Goal: Task Accomplishment & Management: Manage account settings

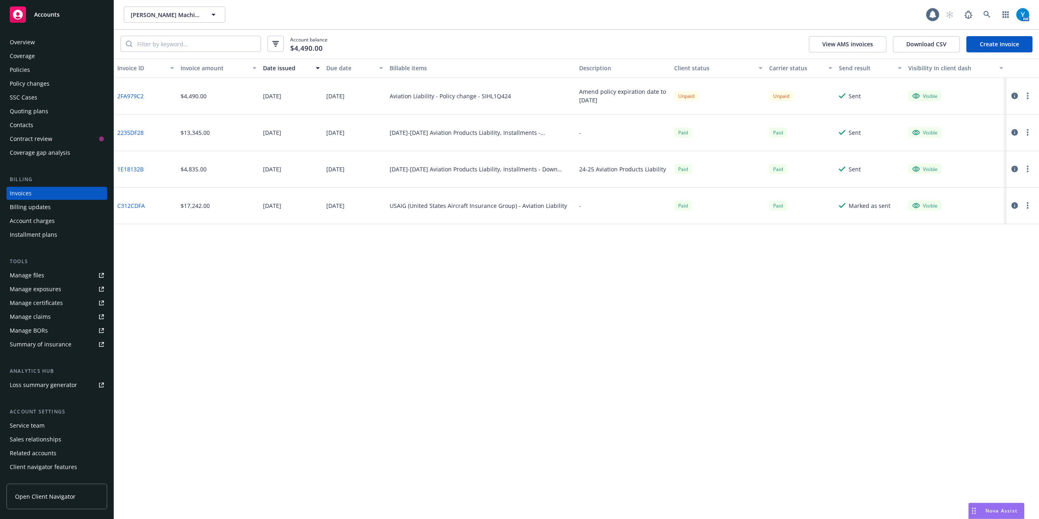
scroll to position [10, 0]
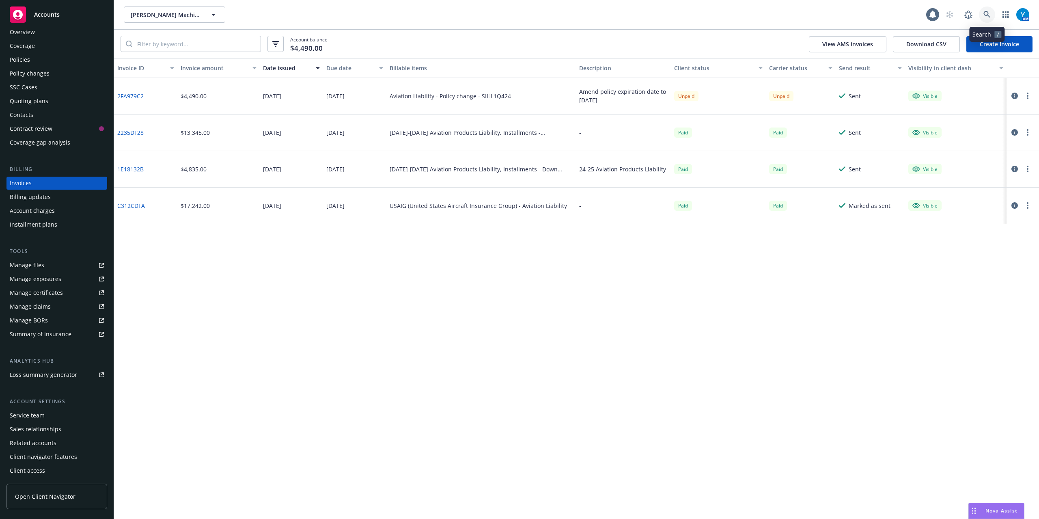
click at [984, 18] on link at bounding box center [987, 14] width 16 height 16
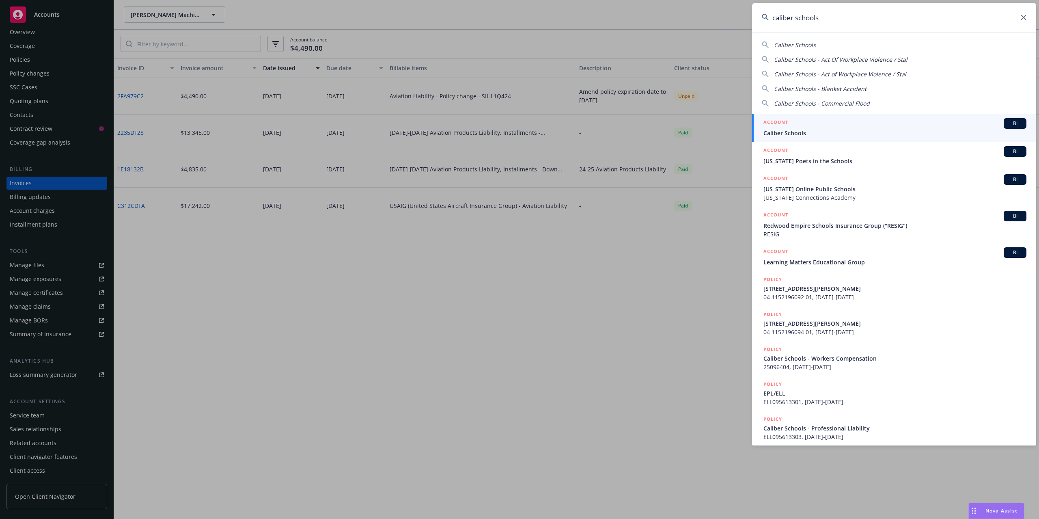
type input "caliber schools"
click at [795, 130] on span "Caliber Schools" at bounding box center [894, 133] width 263 height 9
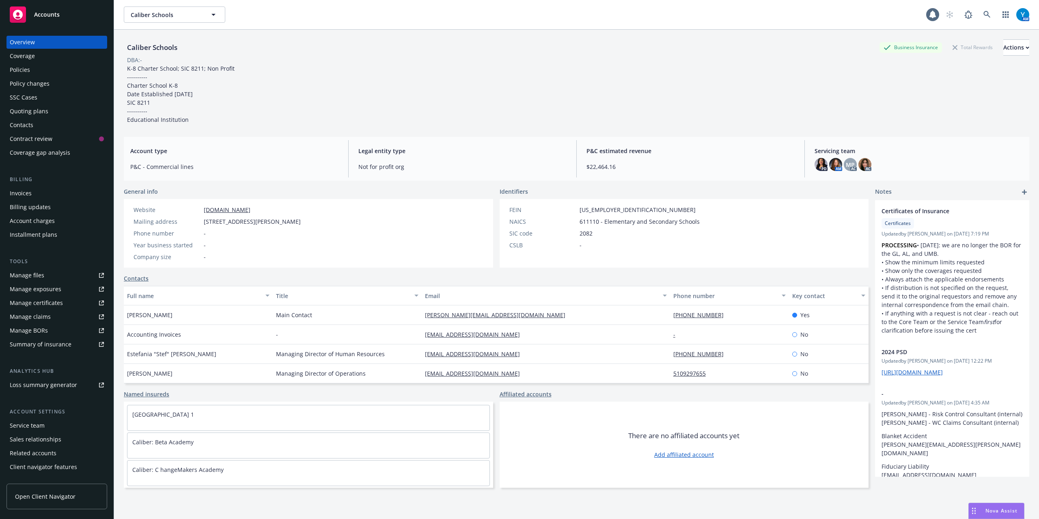
click at [59, 301] on div "Manage certificates" at bounding box center [36, 302] width 53 height 13
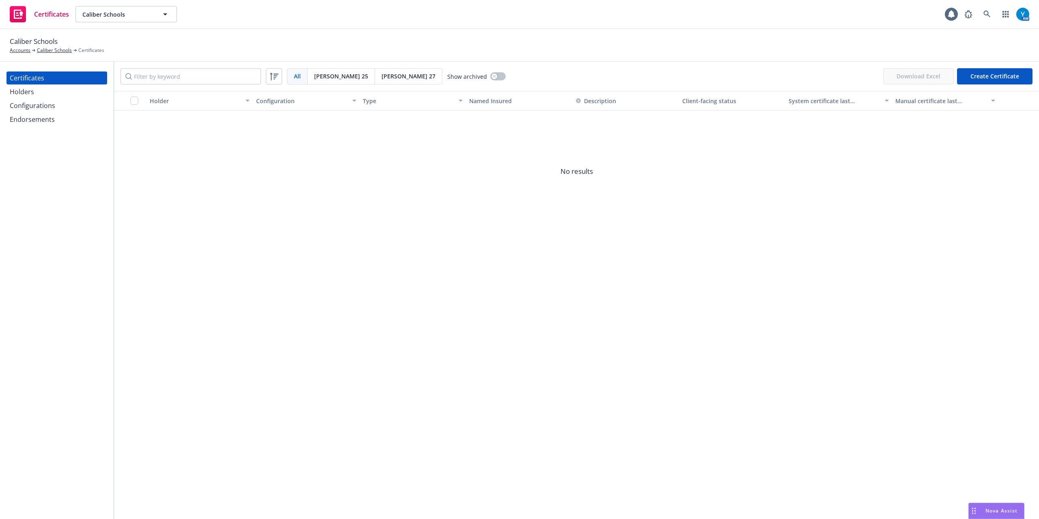
click at [38, 95] on div "Holders" at bounding box center [57, 91] width 94 height 13
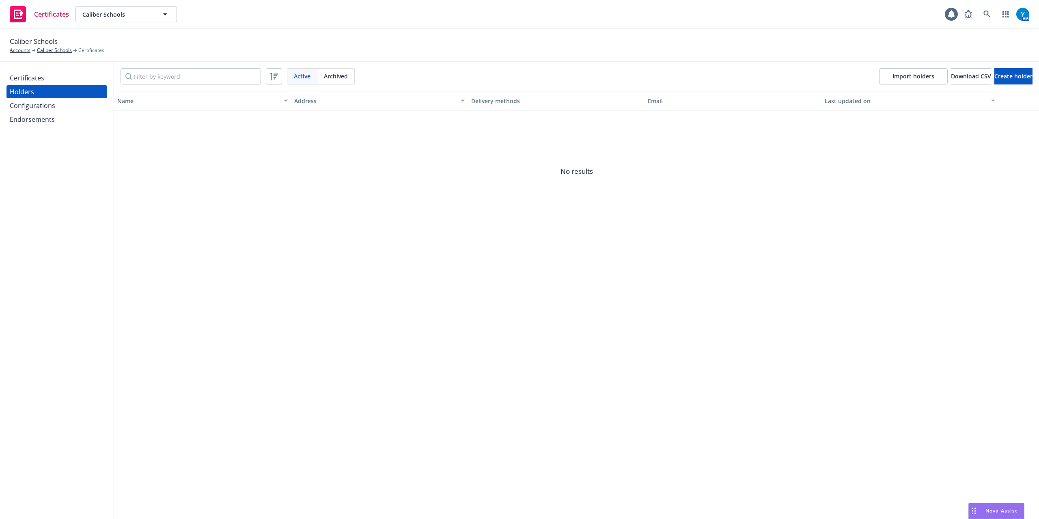
click at [36, 105] on div "Configurations" at bounding box center [32, 105] width 45 height 13
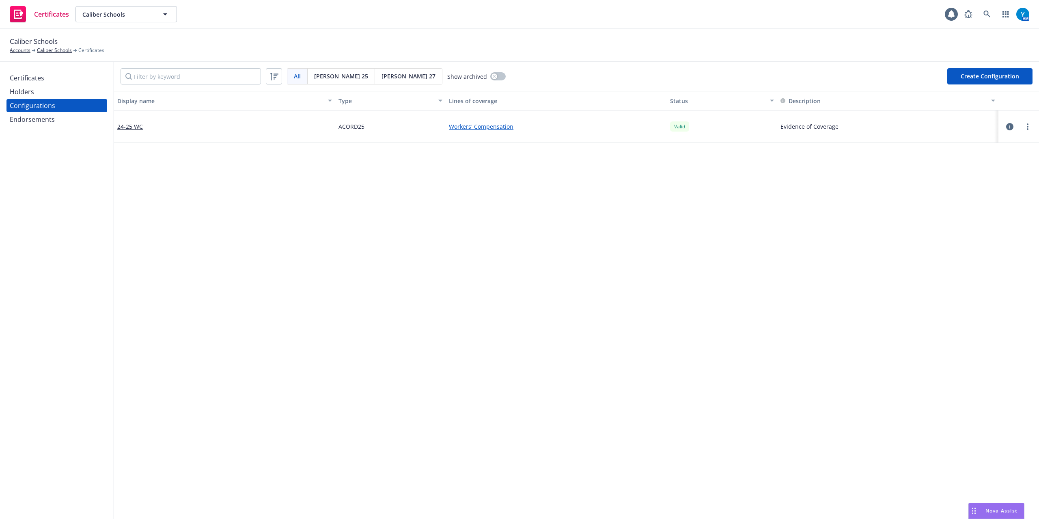
click at [32, 121] on div "Endorsements" at bounding box center [32, 119] width 45 height 13
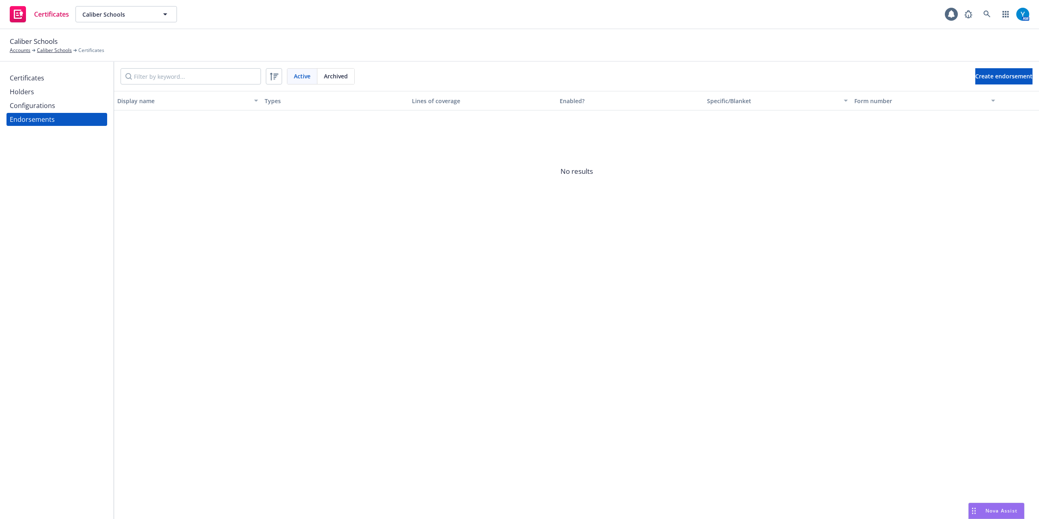
click at [36, 104] on div "Configurations" at bounding box center [32, 105] width 45 height 13
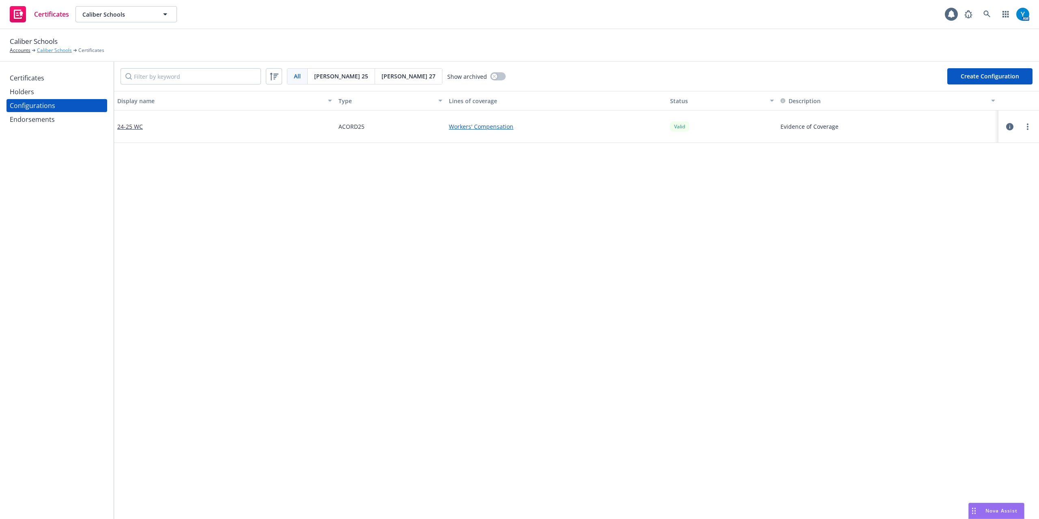
click at [50, 50] on link "Caliber Schools" at bounding box center [54, 50] width 35 height 7
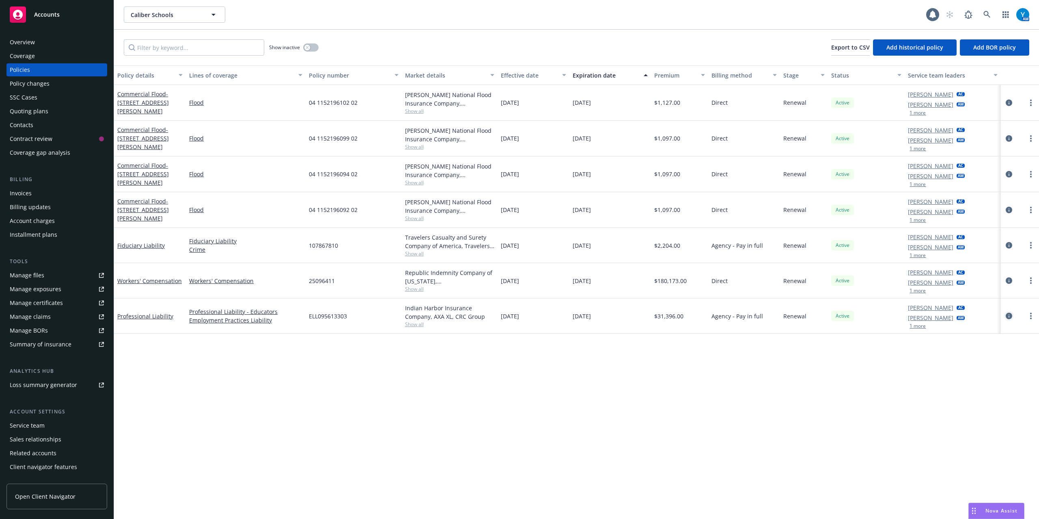
click at [1010, 316] on icon "circleInformation" at bounding box center [1009, 315] width 6 height 6
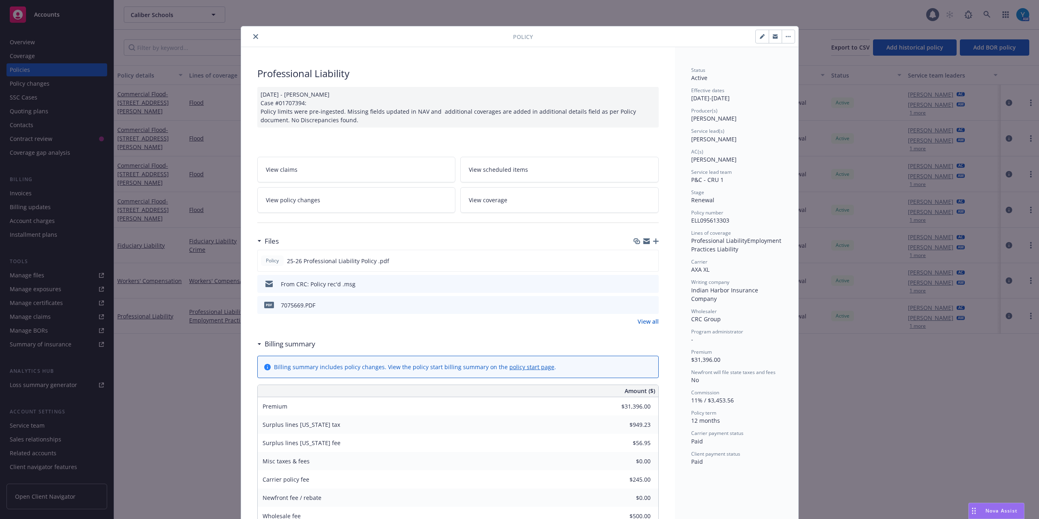
click at [251, 33] on button "close" at bounding box center [256, 37] width 10 height 10
click at [250, 34] on div "Show inactive Export to CSV Add historical policy Add BOR policy" at bounding box center [576, 48] width 925 height 36
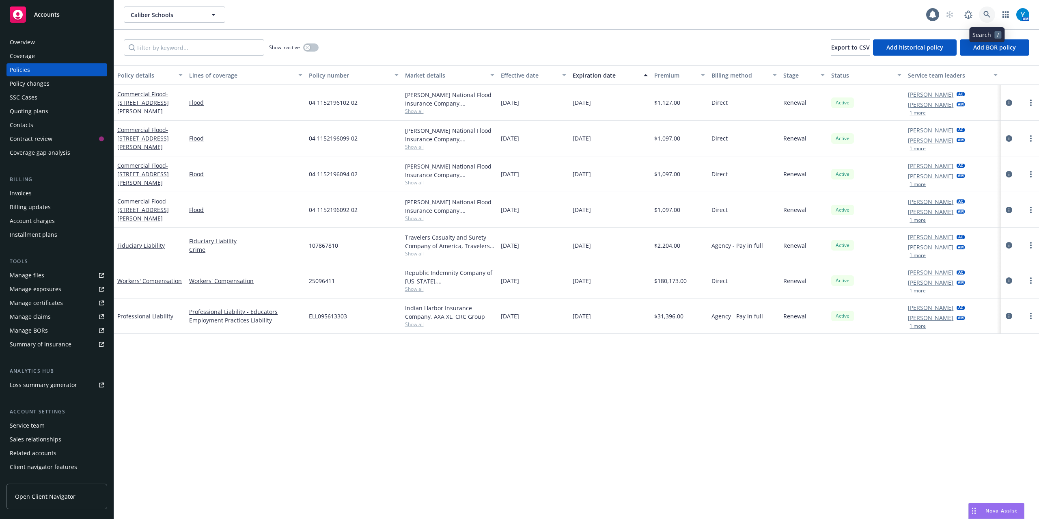
click at [986, 11] on link at bounding box center [987, 14] width 16 height 16
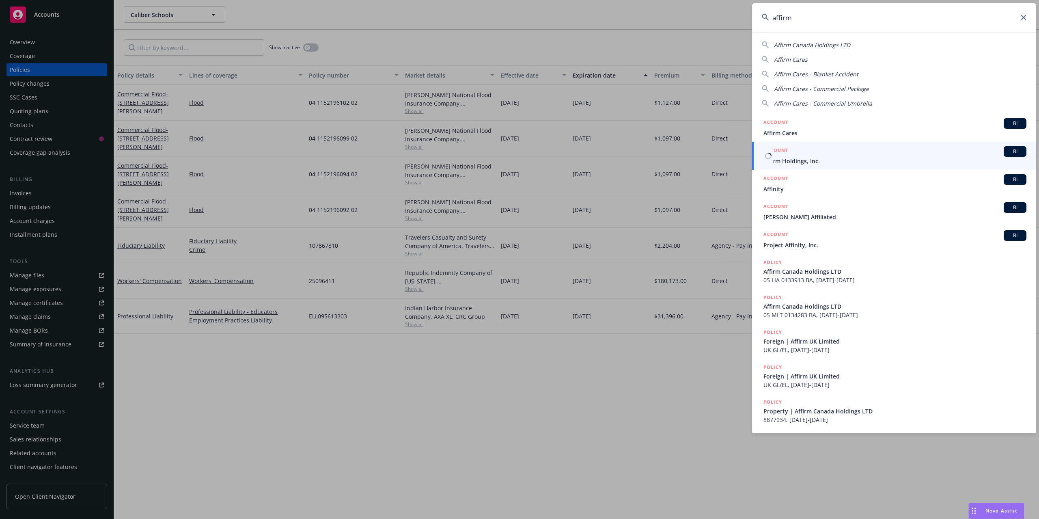
type input "affirm"
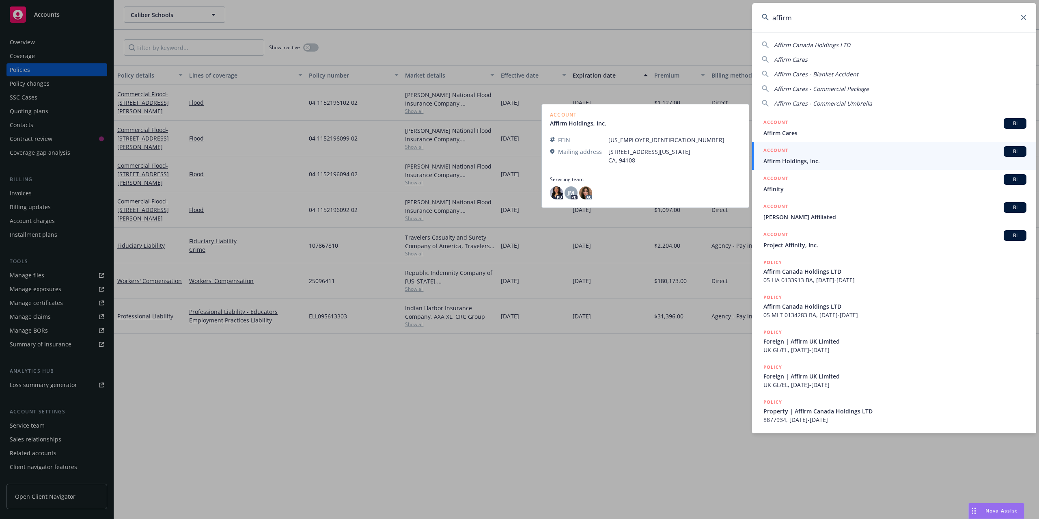
click at [802, 164] on span "Affirm Holdings, Inc." at bounding box center [894, 161] width 263 height 9
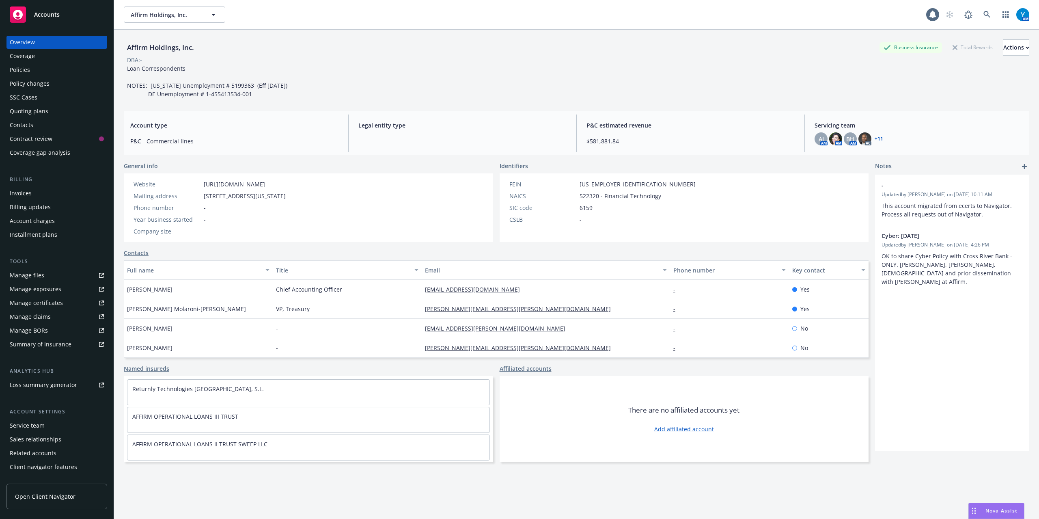
click at [24, 66] on div "Policies" at bounding box center [20, 69] width 20 height 13
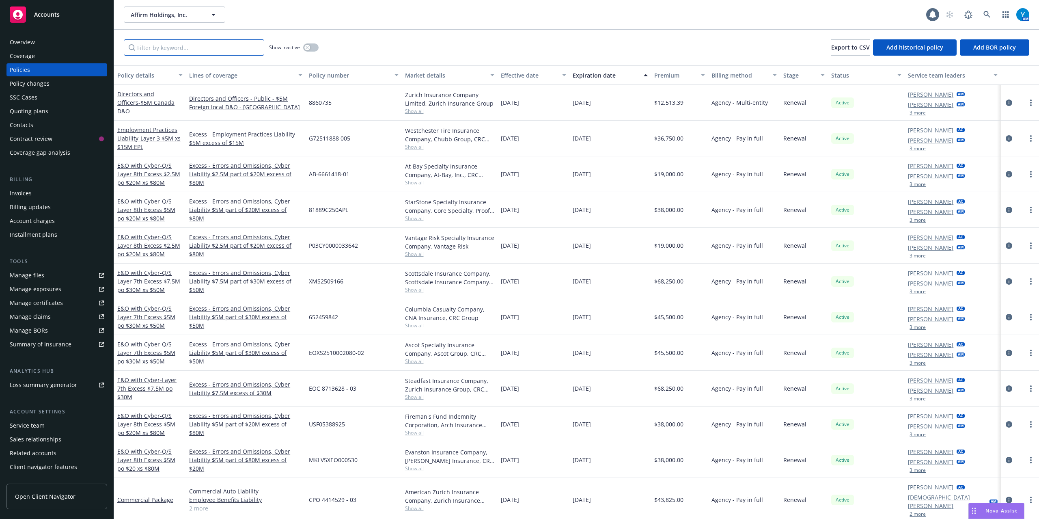
click at [196, 46] on input "Filter by keyword..." at bounding box center [194, 47] width 140 height 16
type input "h"
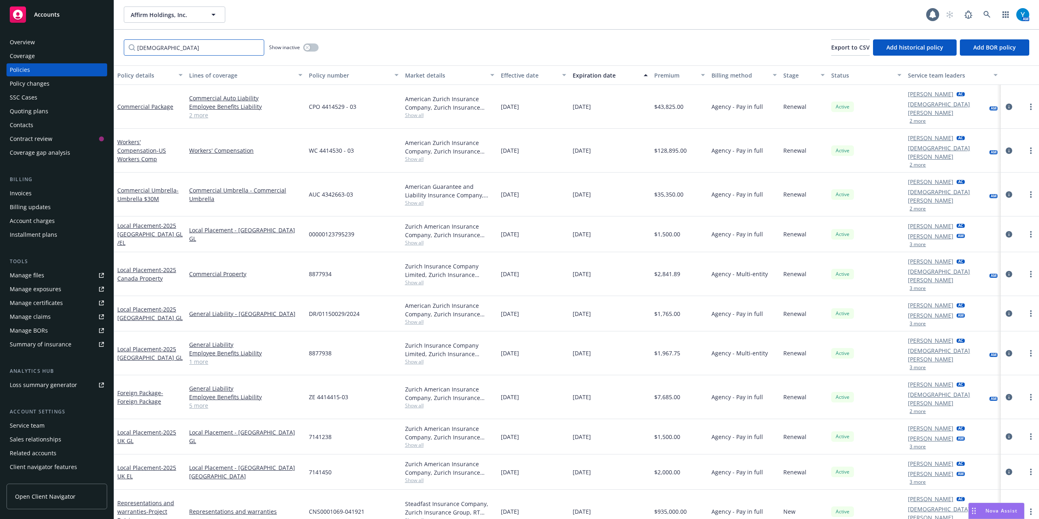
type input "gay"
drag, startPoint x: 1002, startPoint y: 101, endPoint x: 1009, endPoint y: 100, distance: 7.3
click at [1007, 100] on div at bounding box center [1020, 107] width 38 height 44
click at [1010, 103] on icon "circleInformation" at bounding box center [1009, 106] width 6 height 6
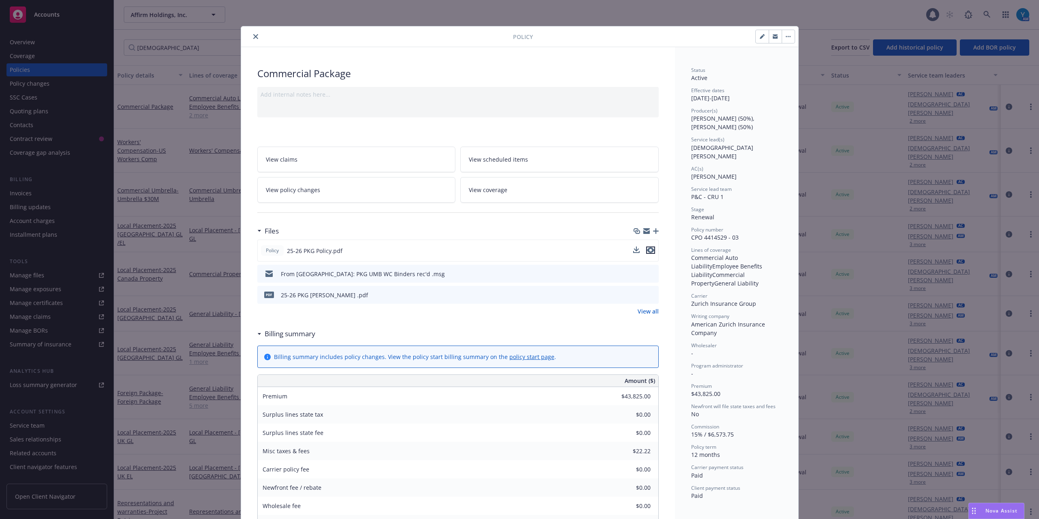
click at [648, 250] on icon "preview file" at bounding box center [650, 250] width 7 height 6
click at [648, 312] on link "View all" at bounding box center [648, 311] width 21 height 9
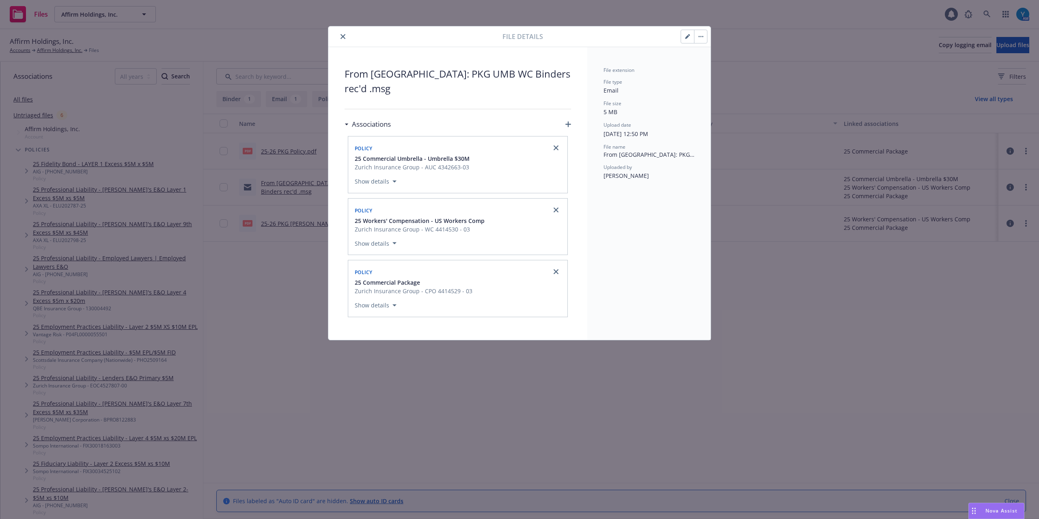
click at [344, 34] on icon "close" at bounding box center [342, 36] width 5 height 5
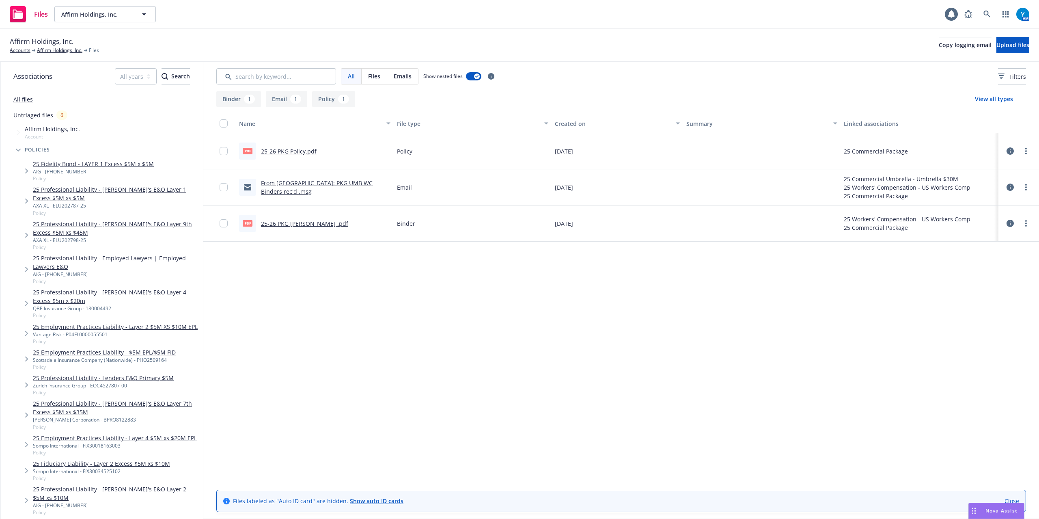
click at [312, 189] on link "From Zurich: PKG UMB WC Binders rec'd .msg" at bounding box center [317, 187] width 112 height 16
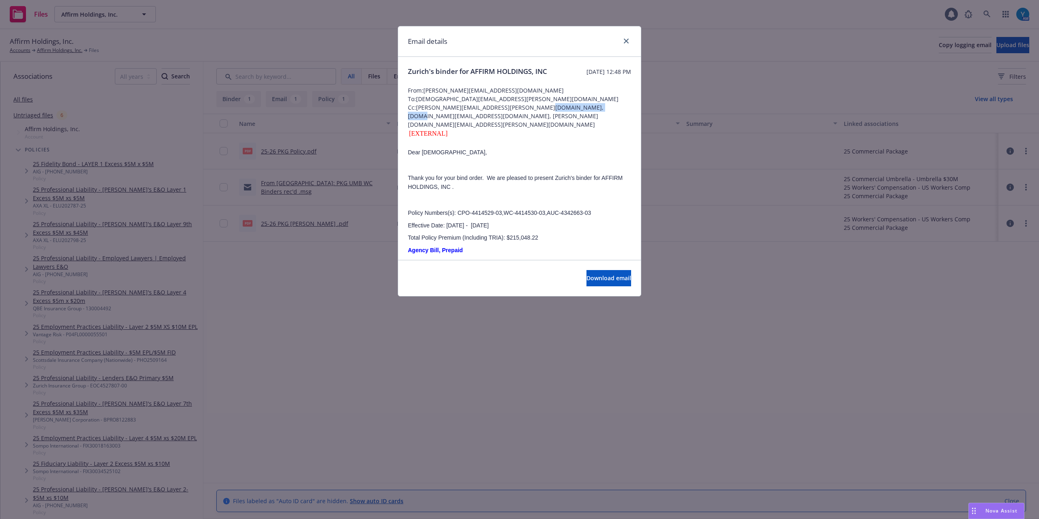
drag, startPoint x: 588, startPoint y: 117, endPoint x: 529, endPoint y: 117, distance: 58.8
click at [529, 117] on span "Cc: yvette.dmitriyeva@newfront.com, hilary.galvanin@zurichna.com, tiffany.carra…" at bounding box center [519, 116] width 223 height 26
drag, startPoint x: 542, startPoint y: 142, endPoint x: 524, endPoint y: 119, distance: 29.7
click at [540, 138] on div "[EXTERNAL] Dear Gay, Thank you for your bind order. We are pleased to present Z…" at bounding box center [519, 427] width 223 height 597
drag, startPoint x: 509, startPoint y: 116, endPoint x: 585, endPoint y: 117, distance: 76.7
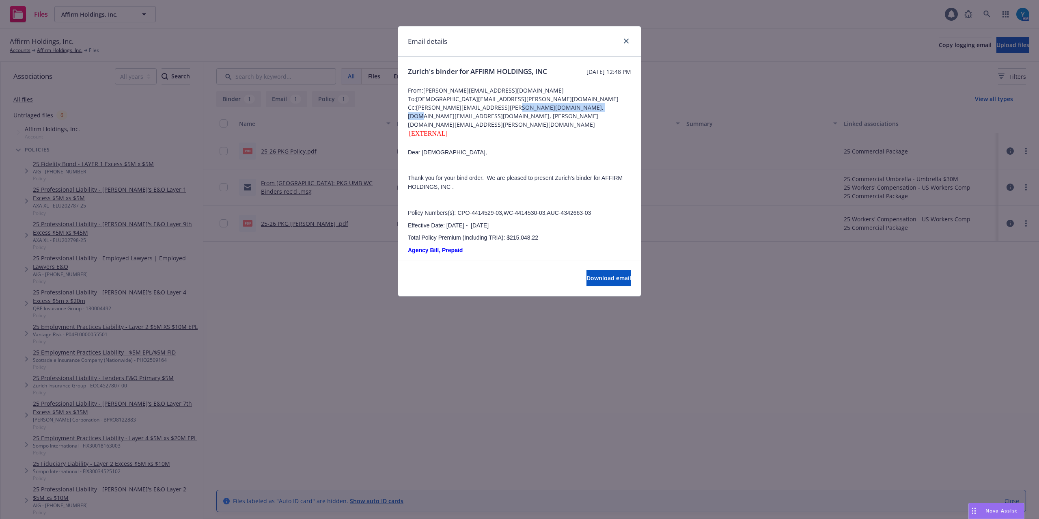
click at [585, 117] on span "Cc: yvette.dmitriyeva@newfront.com, hilary.galvanin@zurichna.com, tiffany.carra…" at bounding box center [519, 116] width 223 height 26
copy span "hilary.galvanin@zurichna.com"
click at [627, 39] on icon "close" at bounding box center [626, 41] width 5 height 5
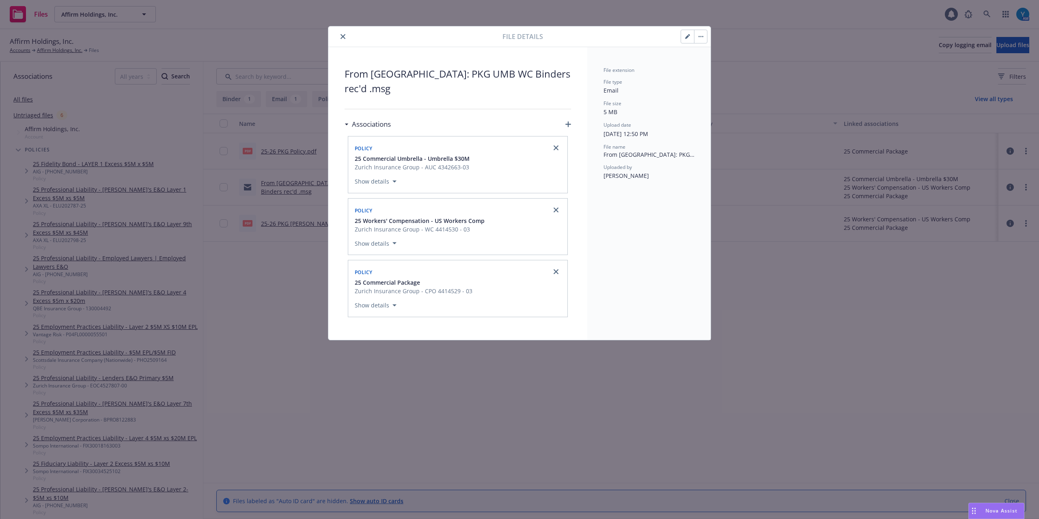
click at [343, 37] on icon "close" at bounding box center [342, 36] width 5 height 5
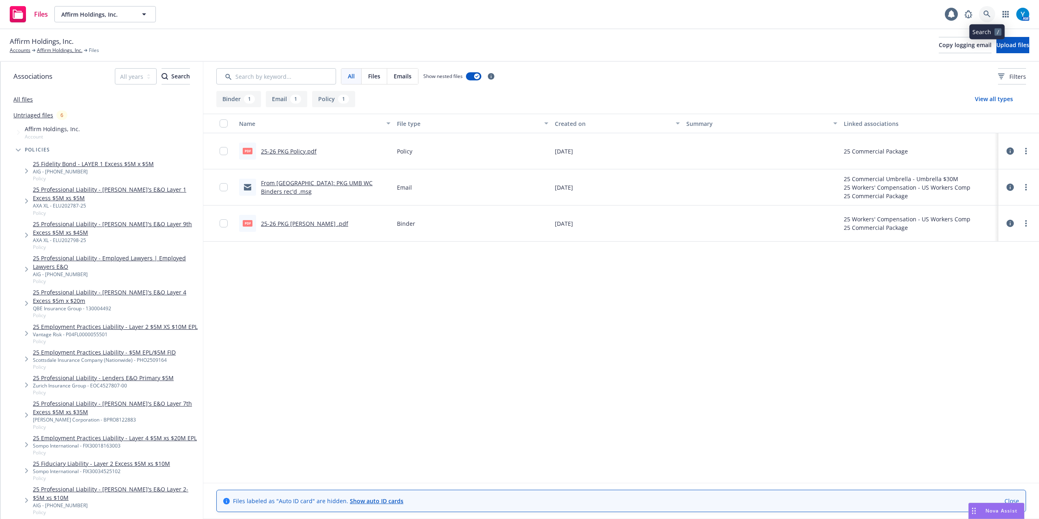
click at [988, 12] on icon at bounding box center [986, 14] width 7 height 7
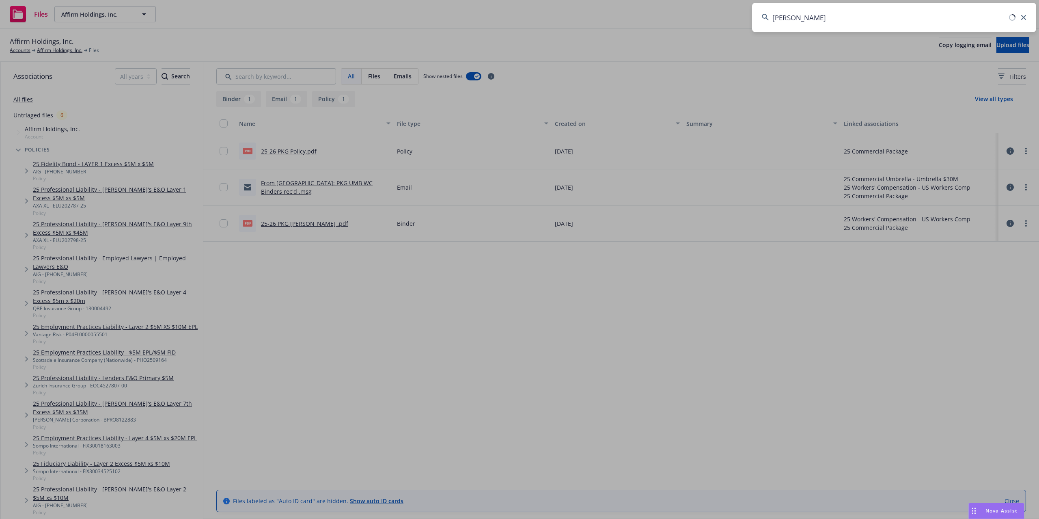
type input "andrian"
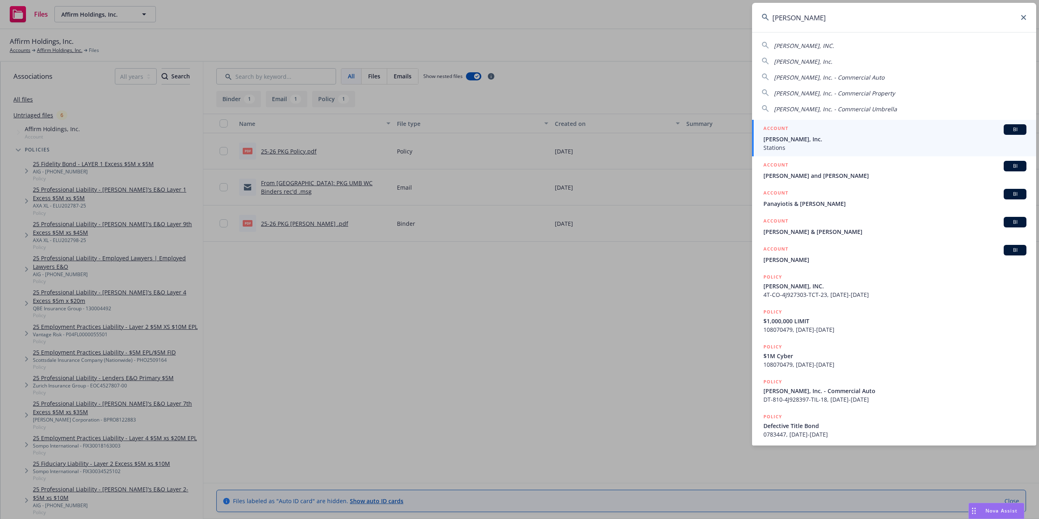
click at [836, 128] on div "ACCOUNT BI" at bounding box center [894, 129] width 263 height 11
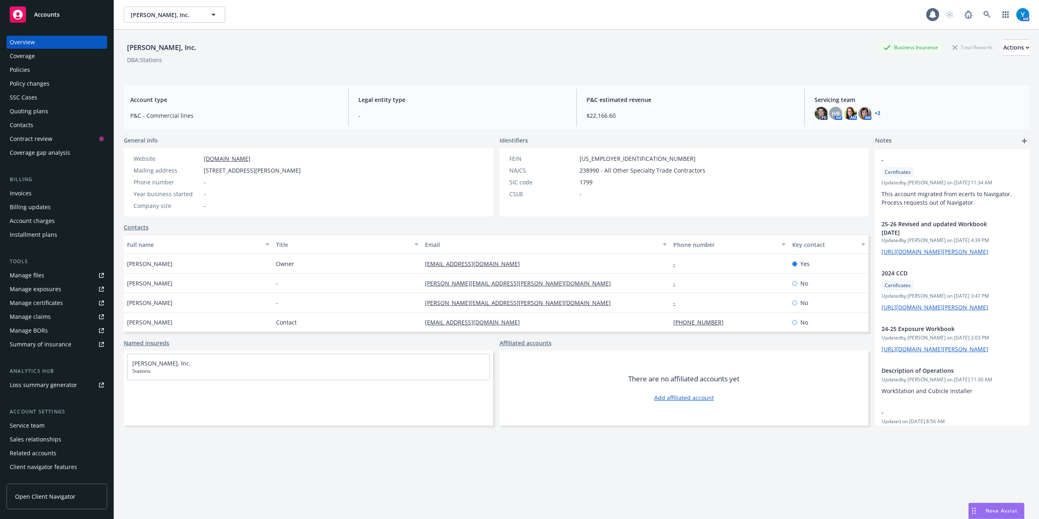
click at [29, 67] on div "Policies" at bounding box center [20, 69] width 20 height 13
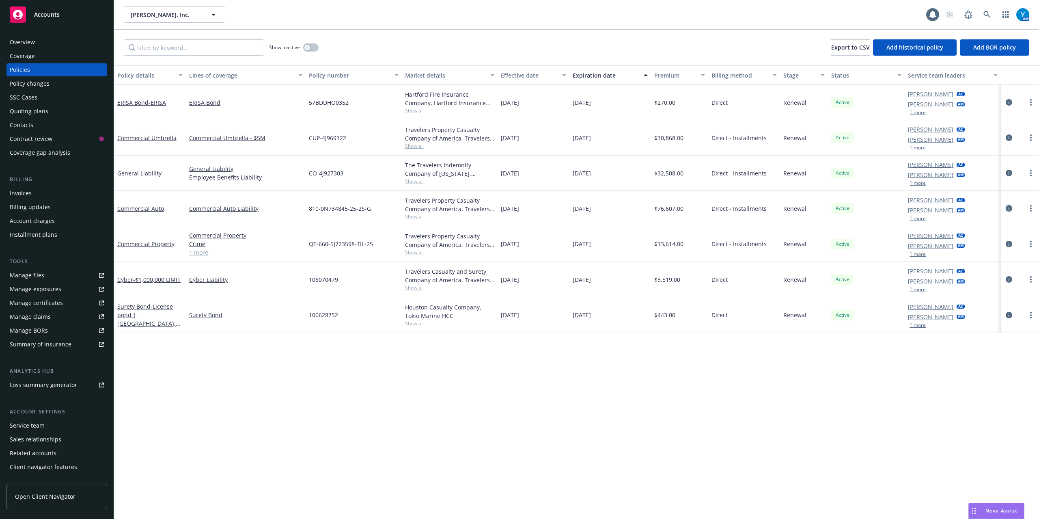
click at [1007, 209] on icon "circleInformation" at bounding box center [1009, 208] width 6 height 6
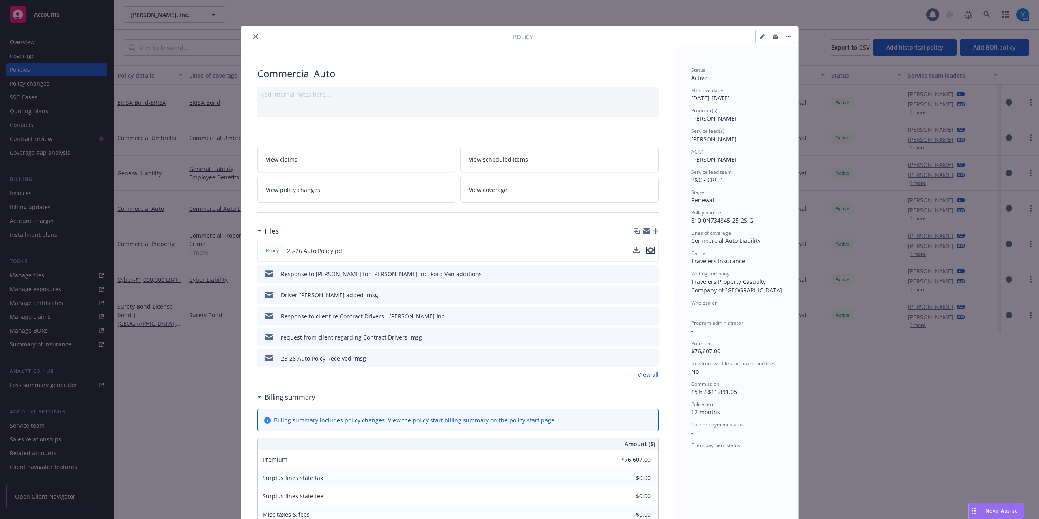
click at [648, 253] on icon "preview file" at bounding box center [650, 250] width 7 height 6
click at [786, 37] on icon "button" at bounding box center [788, 37] width 5 height 2
click at [760, 36] on icon "button" at bounding box center [762, 37] width 4 height 4
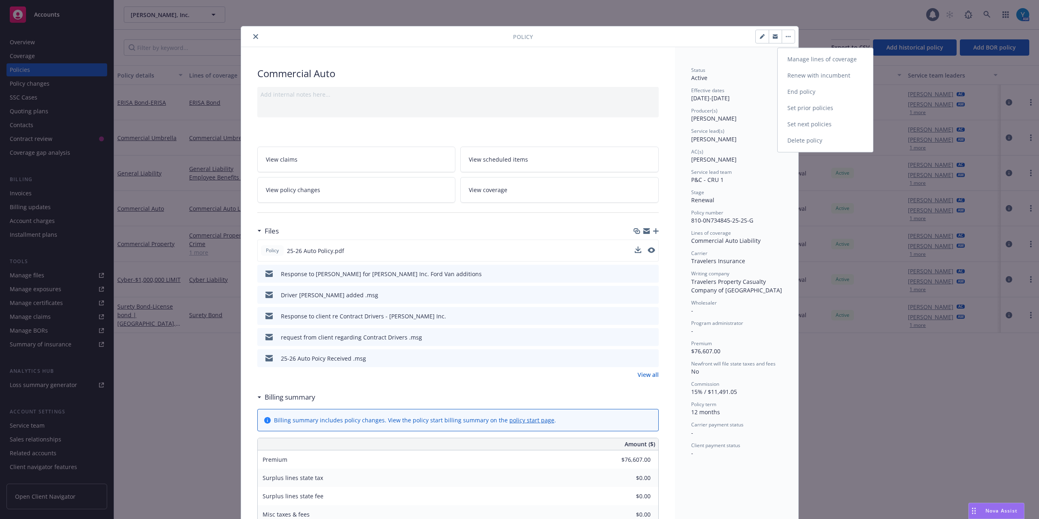
select select "RENEWAL"
select select "12"
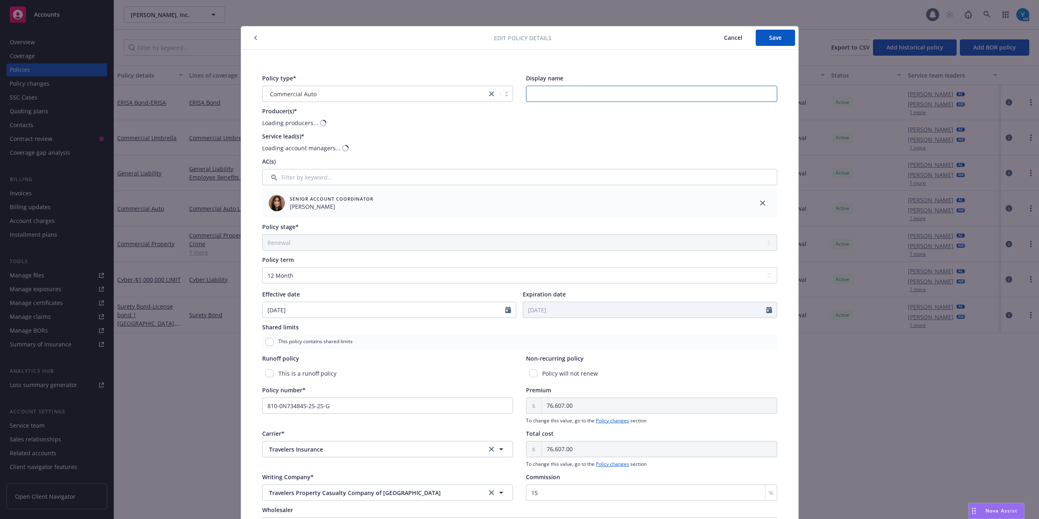
drag, startPoint x: 554, startPoint y: 92, endPoint x: 570, endPoint y: 101, distance: 18.2
click at [556, 93] on input "Display name" at bounding box center [651, 94] width 251 height 16
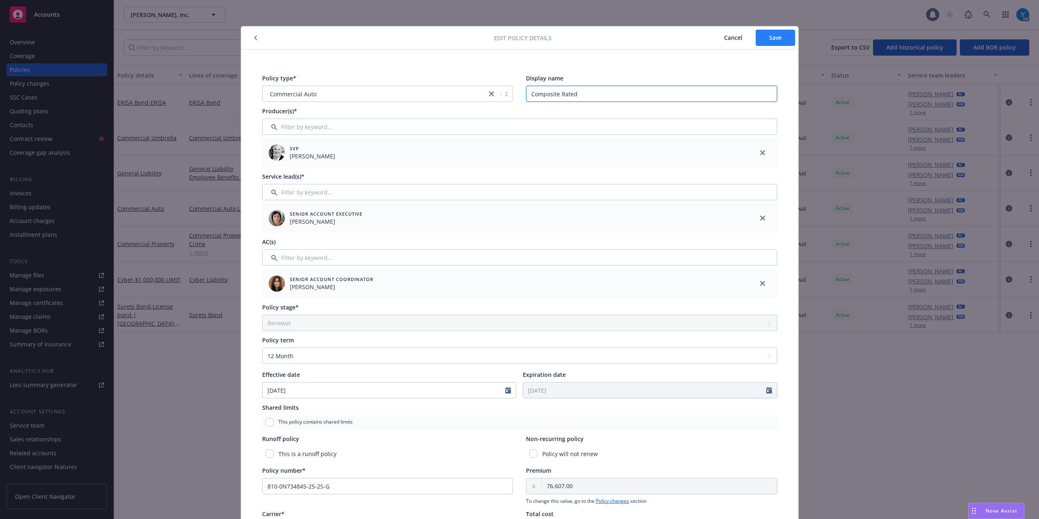
type input "Composite Rated"
click at [767, 41] on button "Save" at bounding box center [775, 38] width 39 height 16
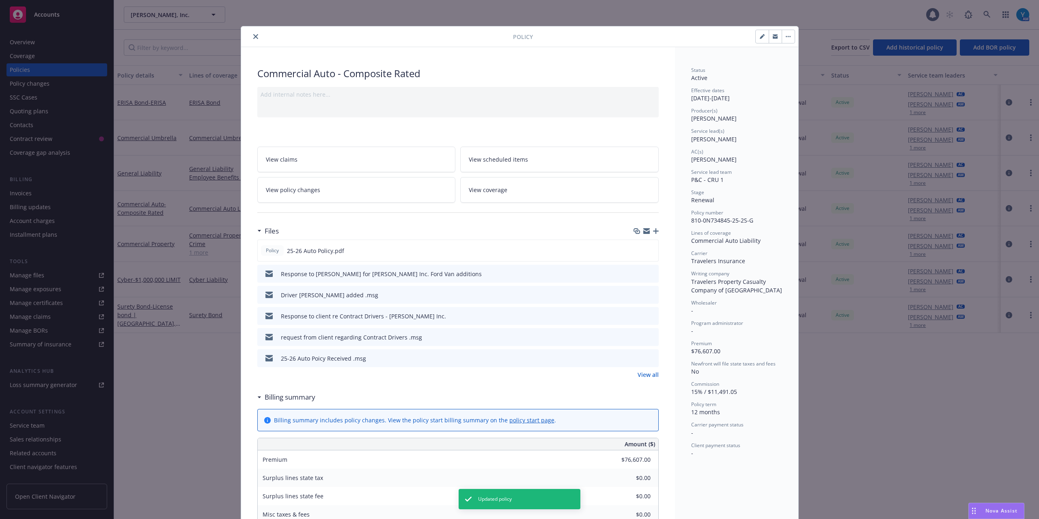
click at [354, 184] on link "View policy changes" at bounding box center [356, 190] width 198 height 26
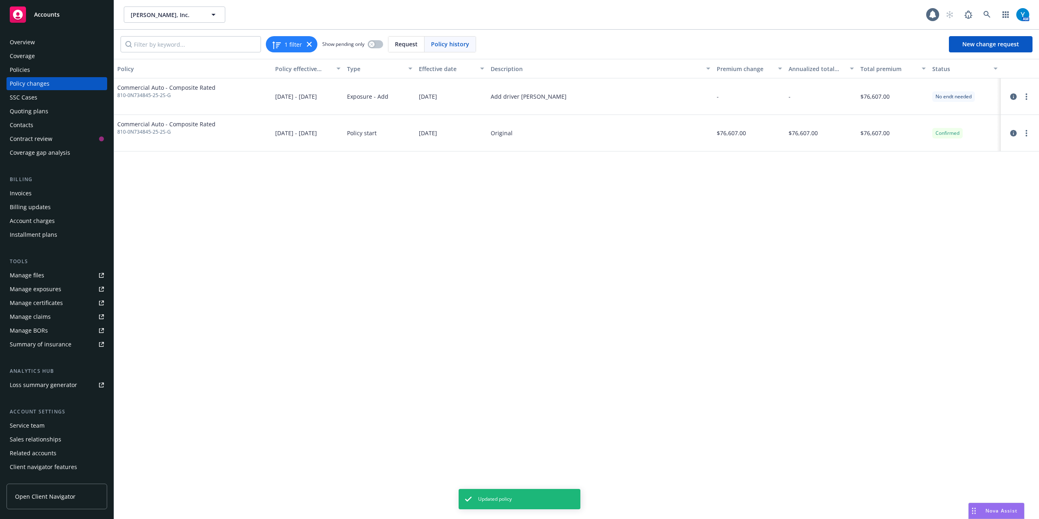
click at [442, 44] on span "Policy history" at bounding box center [450, 44] width 38 height 9
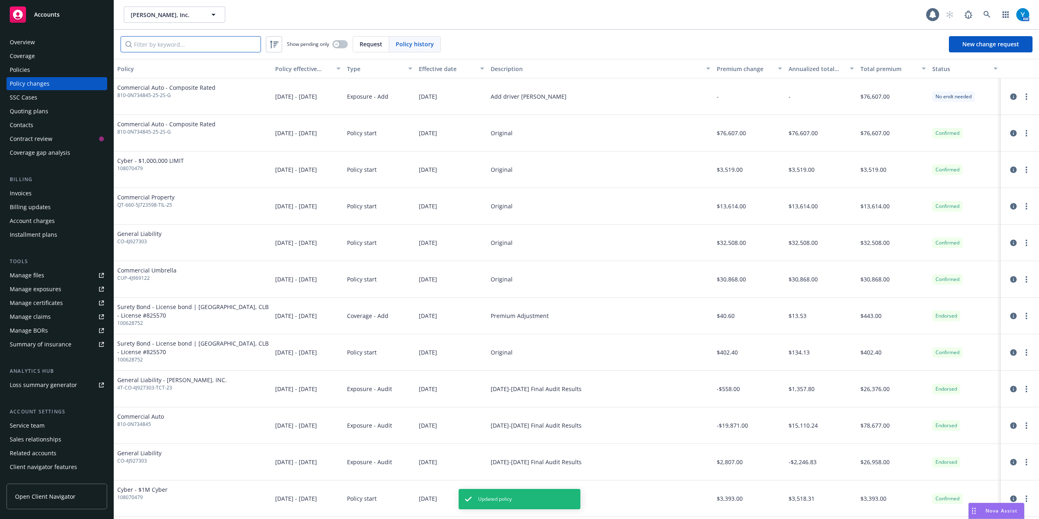
click at [216, 46] on input "Filter by keyword..." at bounding box center [191, 44] width 140 height 16
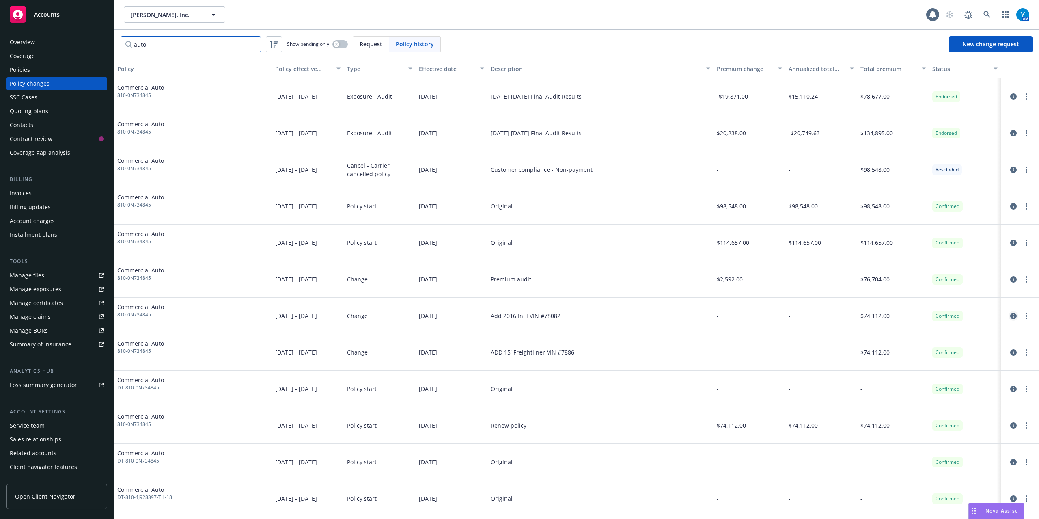
type input "auto"
click at [1010, 317] on icon "circleInformation" at bounding box center [1013, 315] width 6 height 6
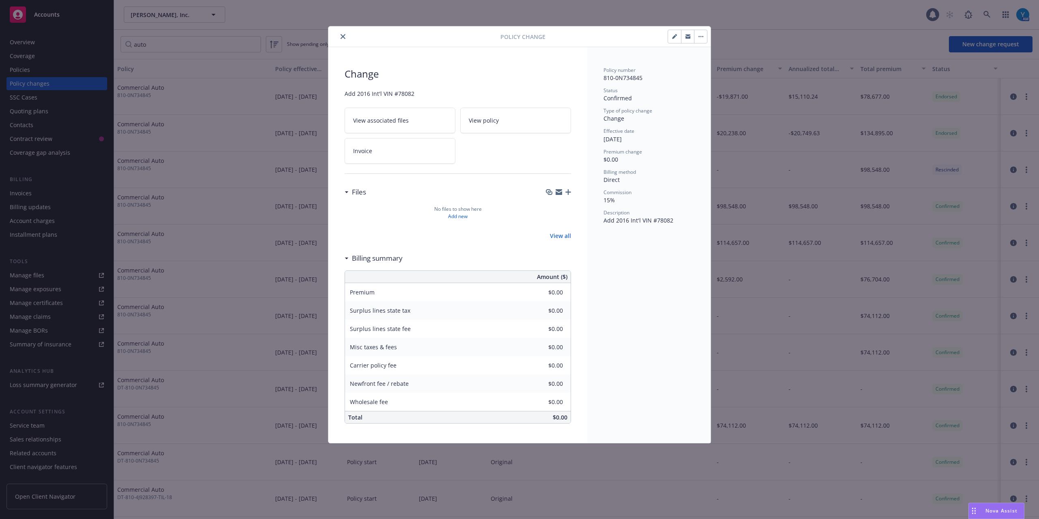
click at [343, 38] on icon "close" at bounding box center [342, 36] width 5 height 5
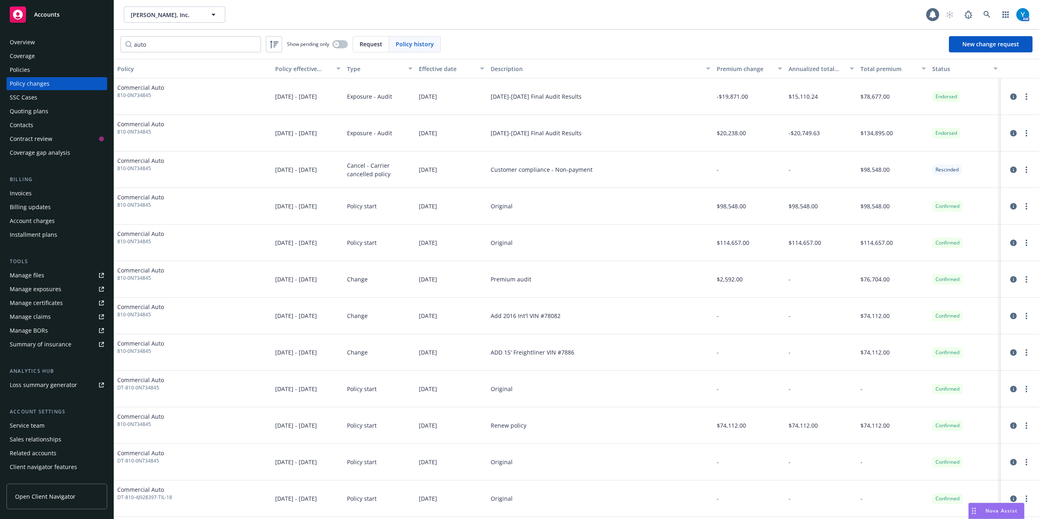
click at [19, 73] on div "Policies" at bounding box center [20, 69] width 20 height 13
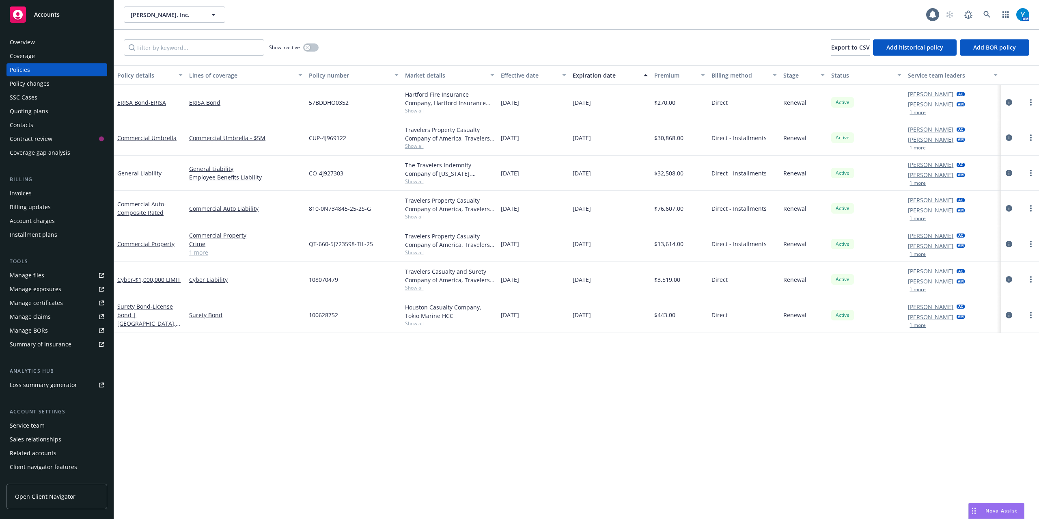
click at [26, 85] on div "Policy changes" at bounding box center [30, 83] width 40 height 13
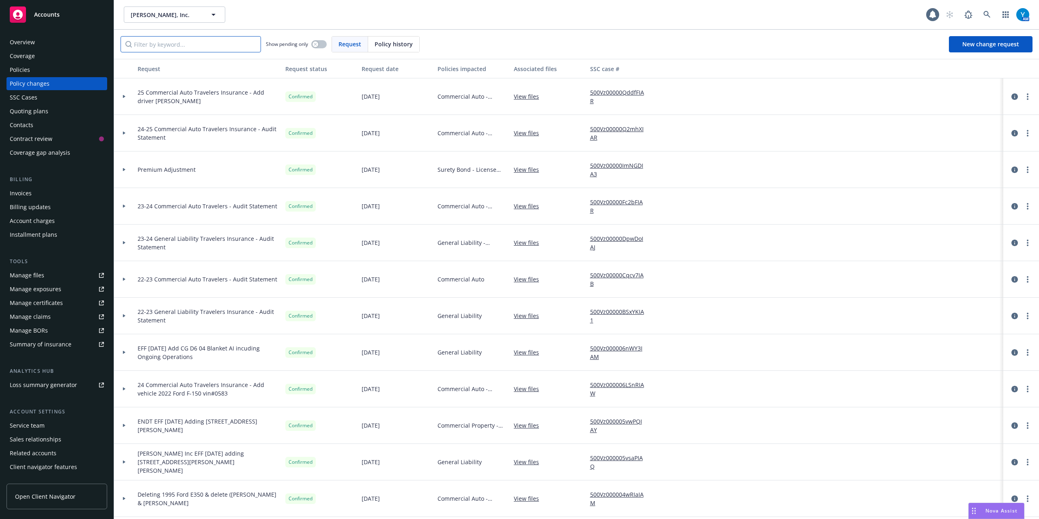
click at [166, 45] on input "Filter by keyword..." at bounding box center [191, 44] width 140 height 16
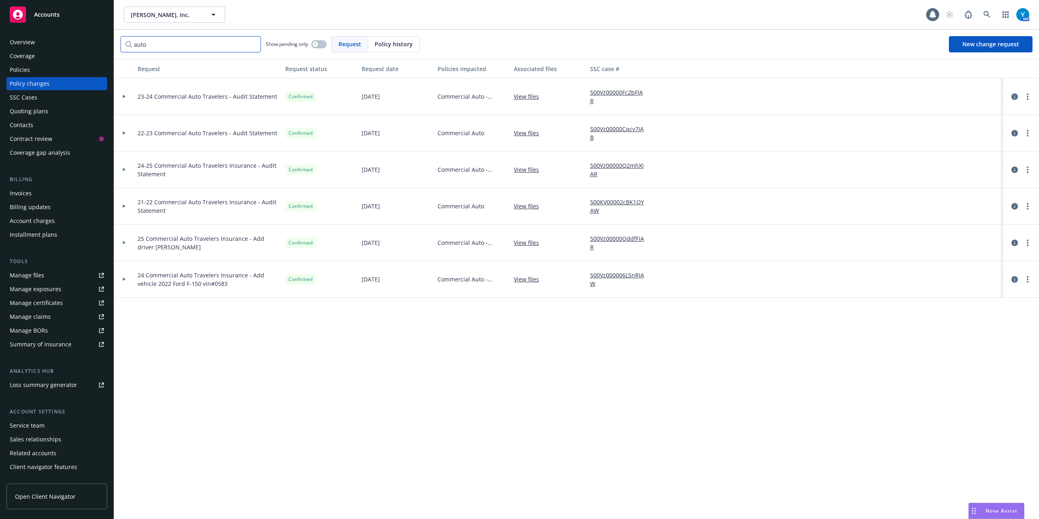
type input "auto"
click at [119, 277] on div at bounding box center [124, 279] width 20 height 37
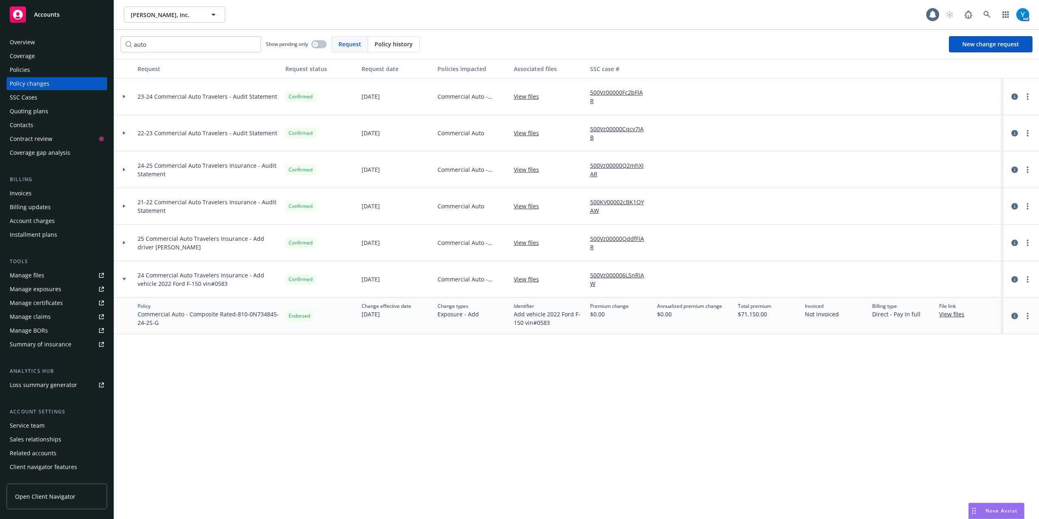
click at [1014, 316] on icon "circleInformation" at bounding box center [1014, 315] width 6 height 6
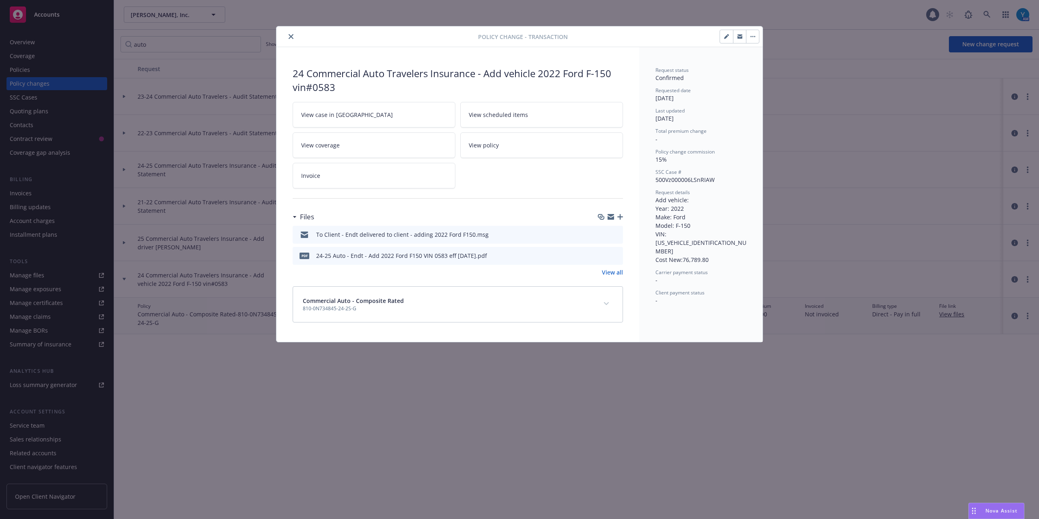
click at [612, 274] on link "View all" at bounding box center [612, 272] width 21 height 9
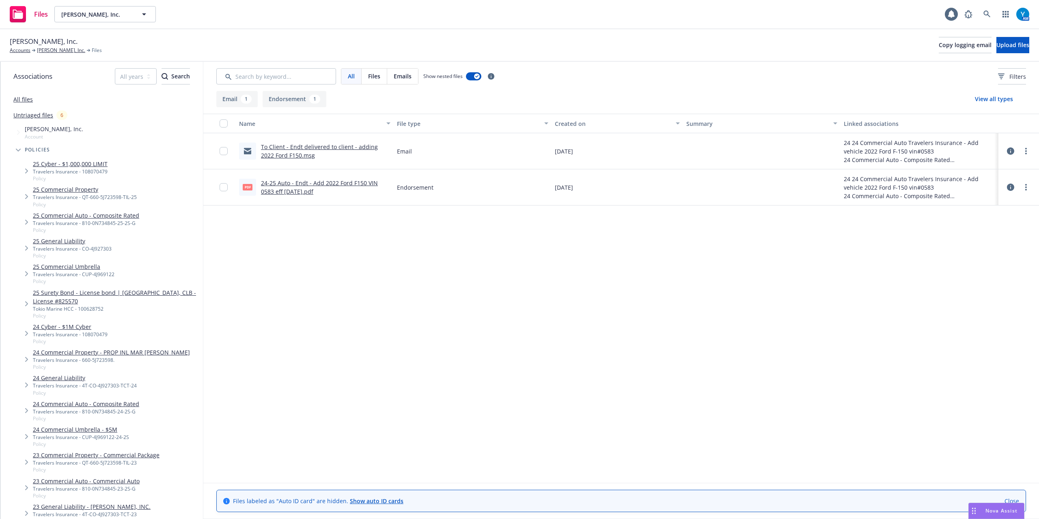
click at [348, 144] on link "To Client - Endt delivered to client - adding 2022 Ford F150.msg" at bounding box center [319, 151] width 117 height 16
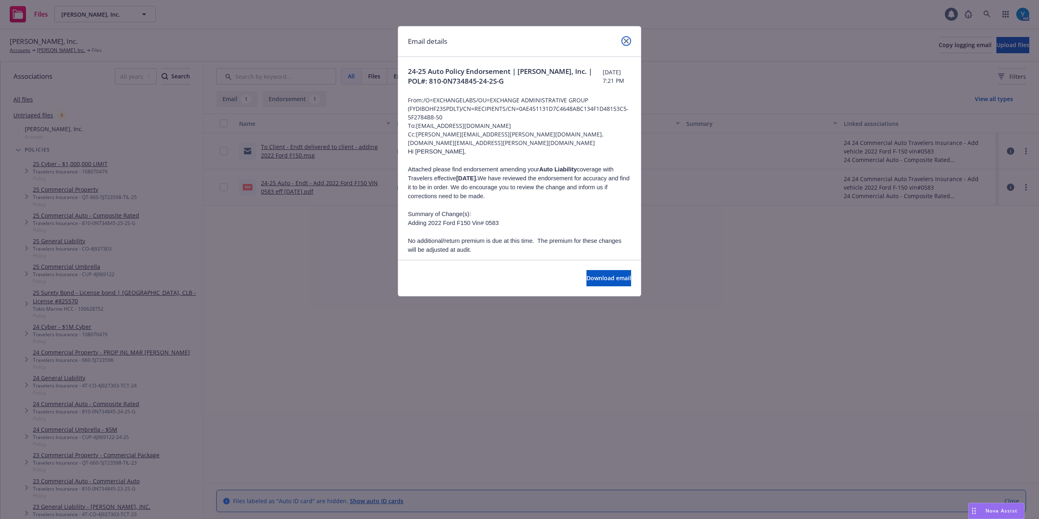
click at [628, 39] on icon "close" at bounding box center [626, 41] width 5 height 5
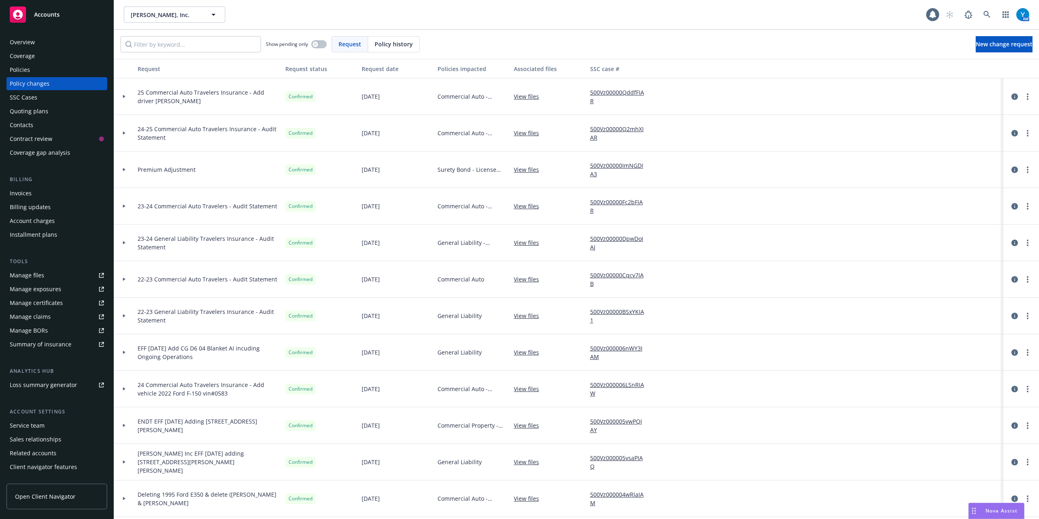
click at [30, 69] on div "Policies" at bounding box center [57, 69] width 94 height 13
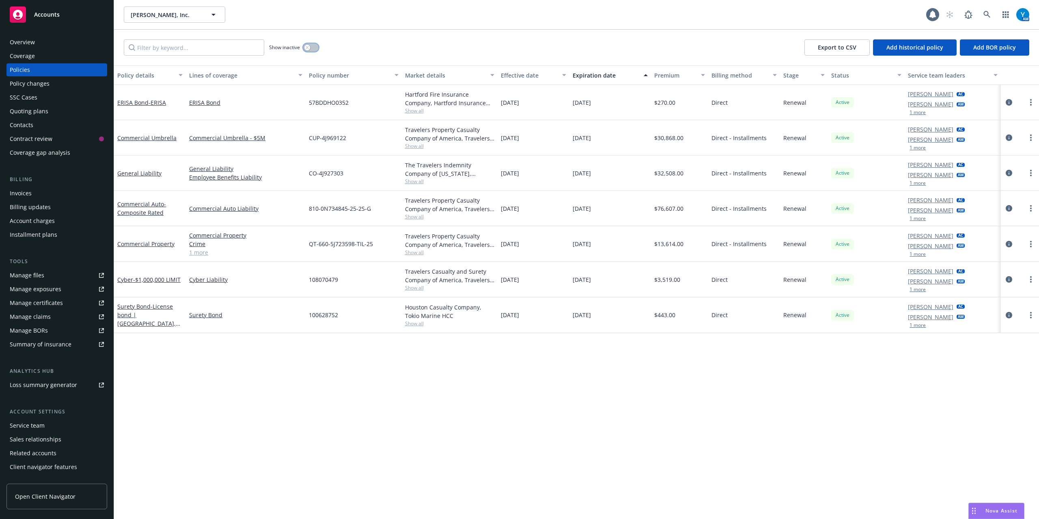
click at [312, 49] on button "button" at bounding box center [310, 47] width 15 height 8
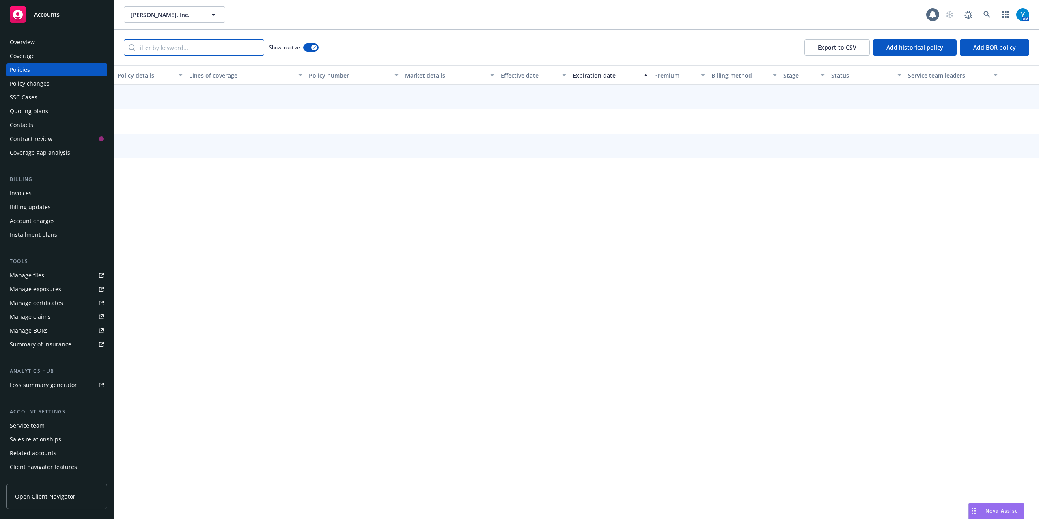
click at [205, 45] on input "Filter by keyword..." at bounding box center [194, 47] width 140 height 16
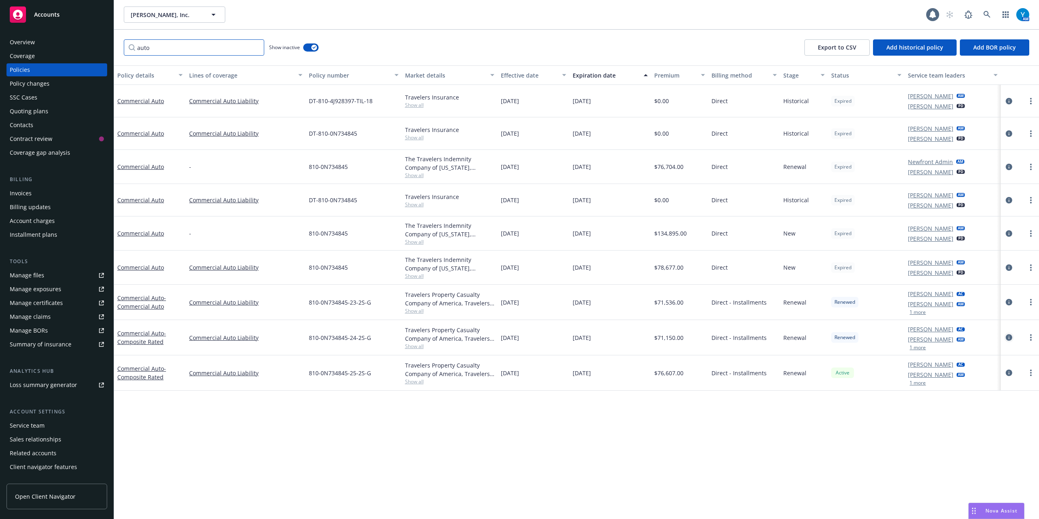
type input "auto"
click at [1011, 338] on icon "circleInformation" at bounding box center [1009, 337] width 6 height 6
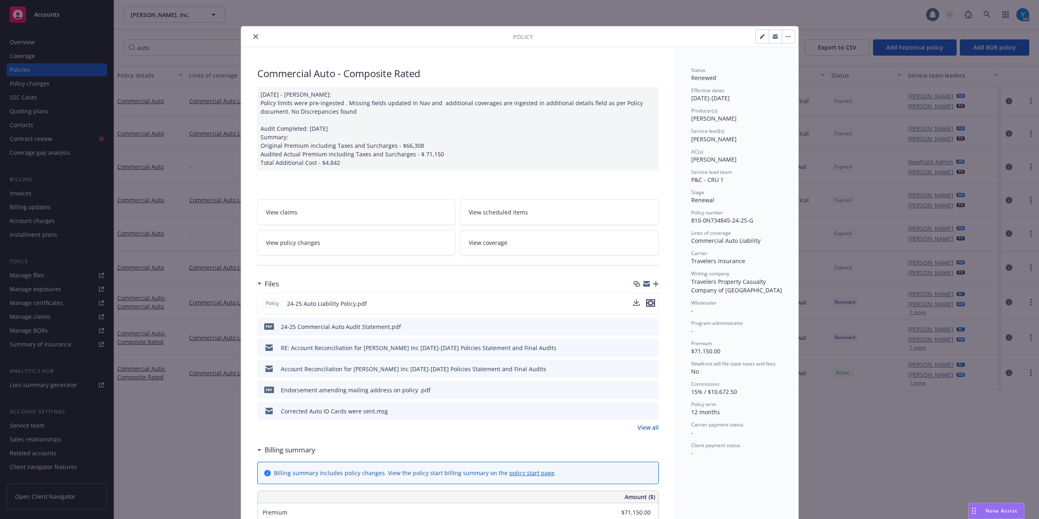
click at [647, 302] on icon "preview file" at bounding box center [650, 303] width 7 height 6
click at [254, 36] on button "close" at bounding box center [256, 37] width 10 height 10
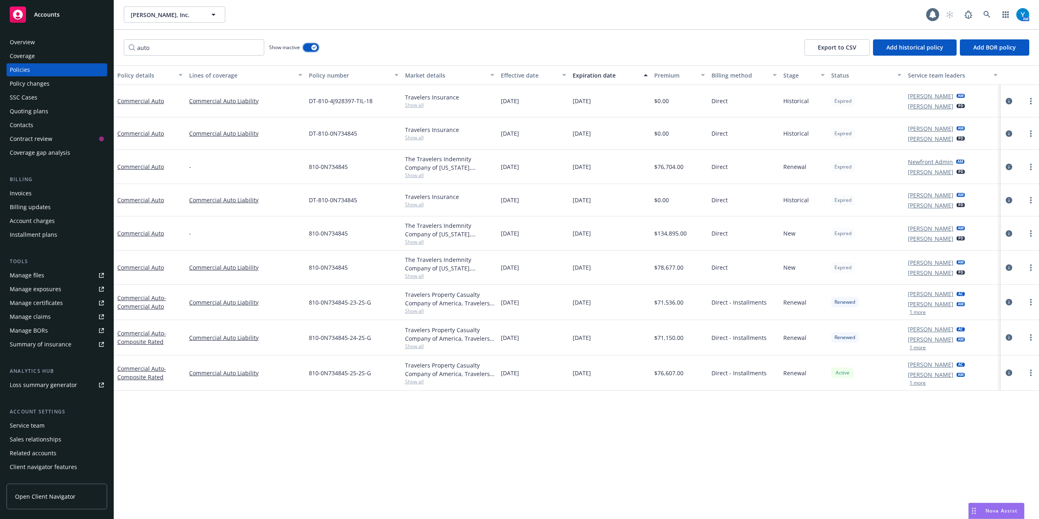
click at [307, 45] on button "button" at bounding box center [310, 47] width 15 height 8
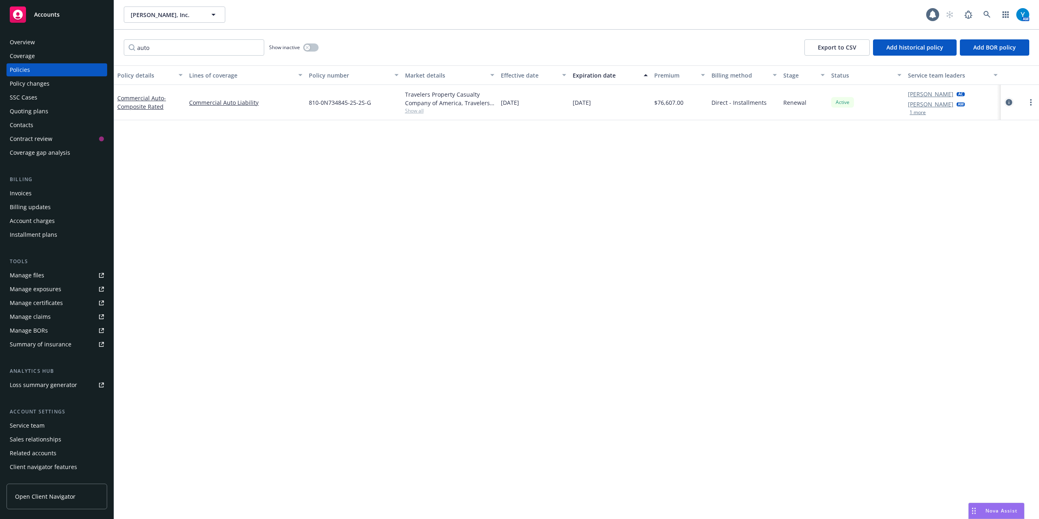
click at [1008, 102] on icon "circleInformation" at bounding box center [1009, 102] width 6 height 6
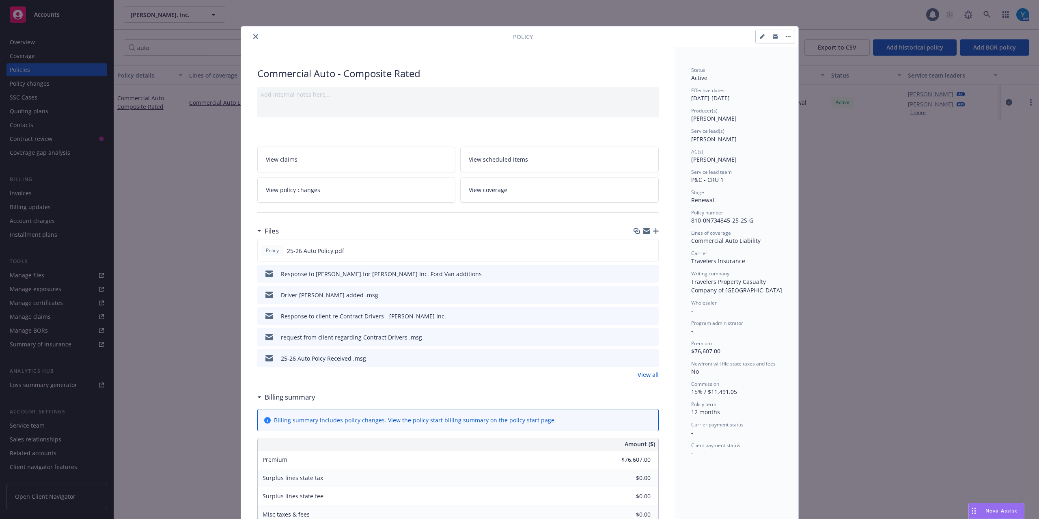
click at [639, 374] on link "View all" at bounding box center [648, 374] width 21 height 9
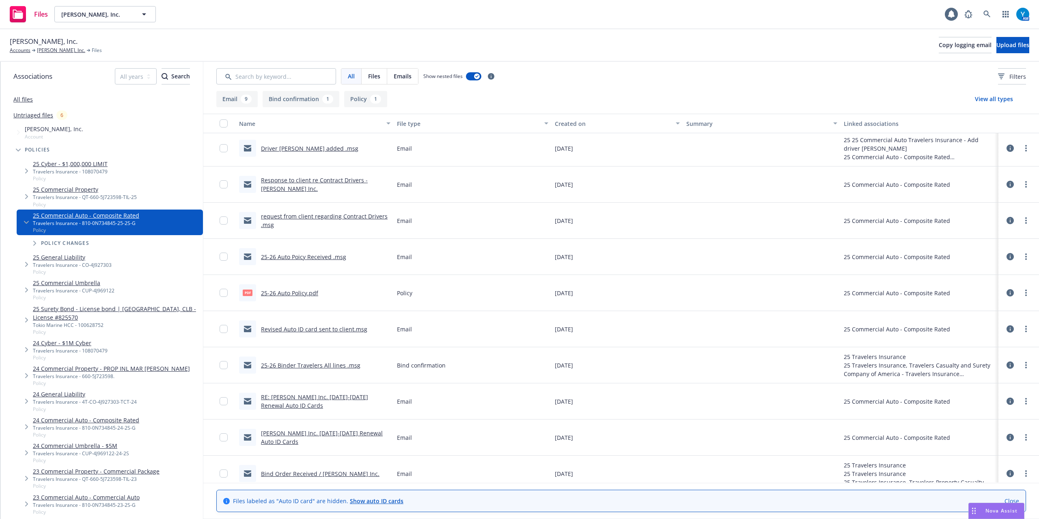
scroll to position [50, 0]
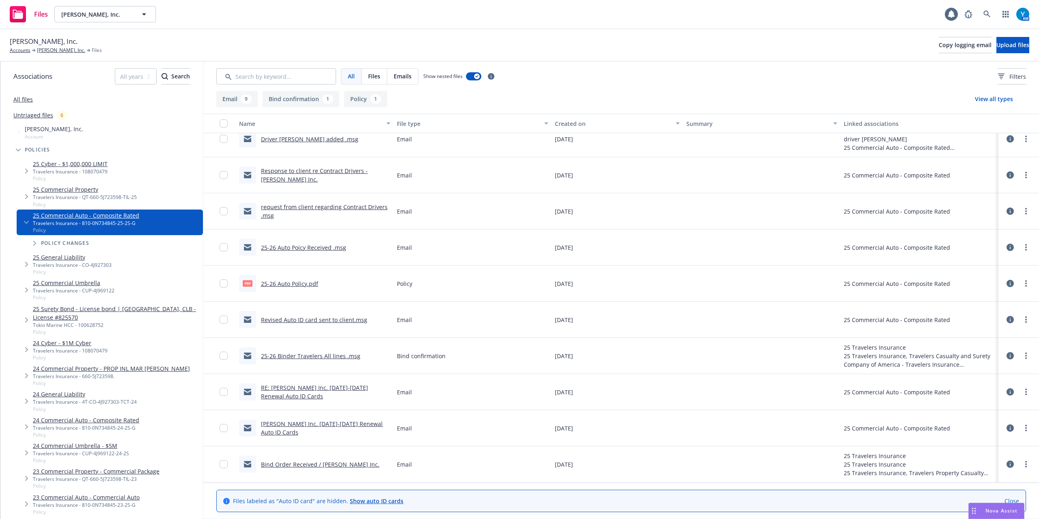
click at [309, 354] on link "25-26 Binder Travelers All lines .msg" at bounding box center [310, 356] width 99 height 8
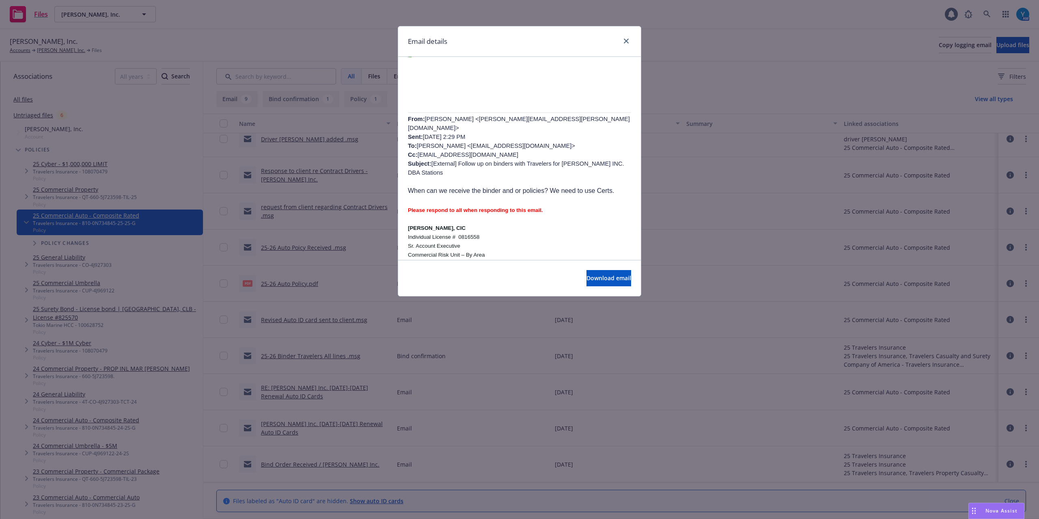
scroll to position [270, 0]
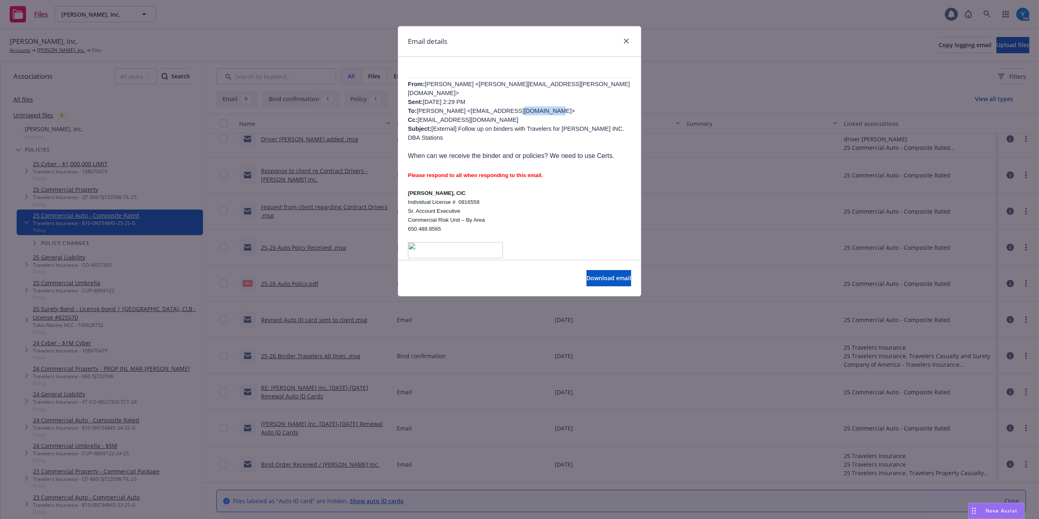
drag, startPoint x: 531, startPoint y: 101, endPoint x: 502, endPoint y: 101, distance: 28.4
click at [502, 101] on span "[PERSON_NAME] <[PERSON_NAME][EMAIL_ADDRESS][PERSON_NAME][DOMAIN_NAME]> Sent: [D…" at bounding box center [519, 111] width 222 height 60
drag, startPoint x: 533, startPoint y: 101, endPoint x: 468, endPoint y: 101, distance: 65.3
click at [468, 101] on span "[PERSON_NAME] <[PERSON_NAME][EMAIL_ADDRESS][PERSON_NAME][DOMAIN_NAME]> Sent: [D…" at bounding box center [519, 111] width 222 height 60
copy span "[EMAIL_ADDRESS][DOMAIN_NAME]"
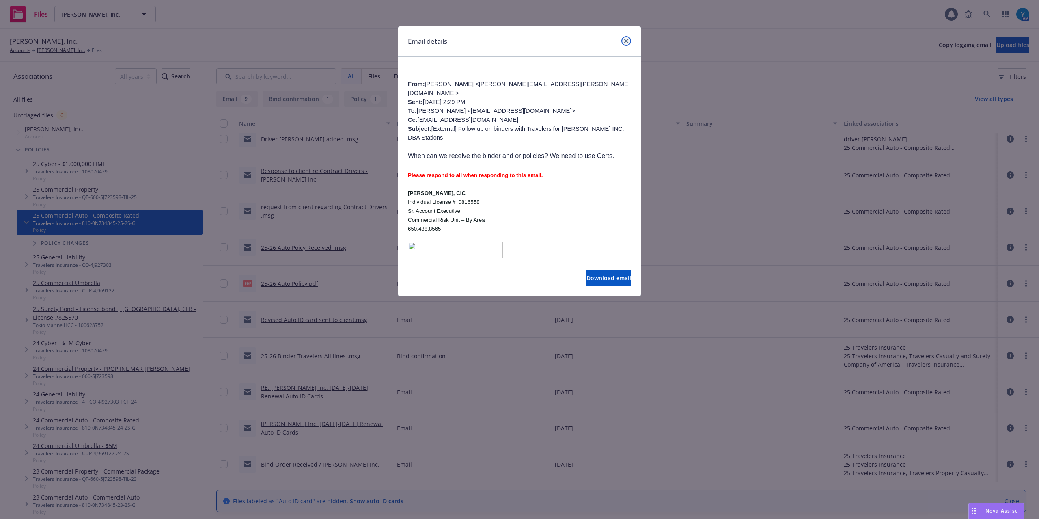
click at [626, 41] on icon "close" at bounding box center [626, 41] width 5 height 5
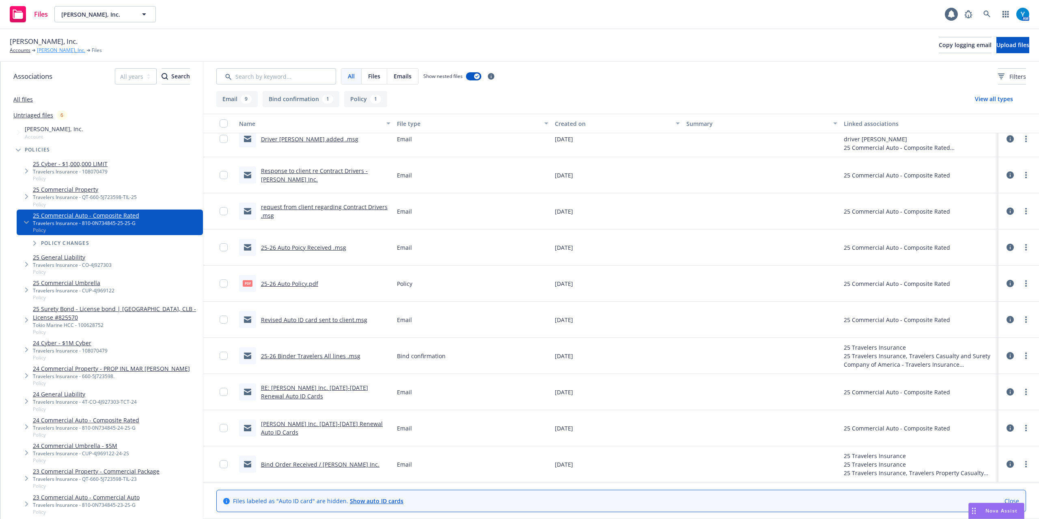
click at [45, 51] on link "[PERSON_NAME], Inc." at bounding box center [61, 50] width 48 height 7
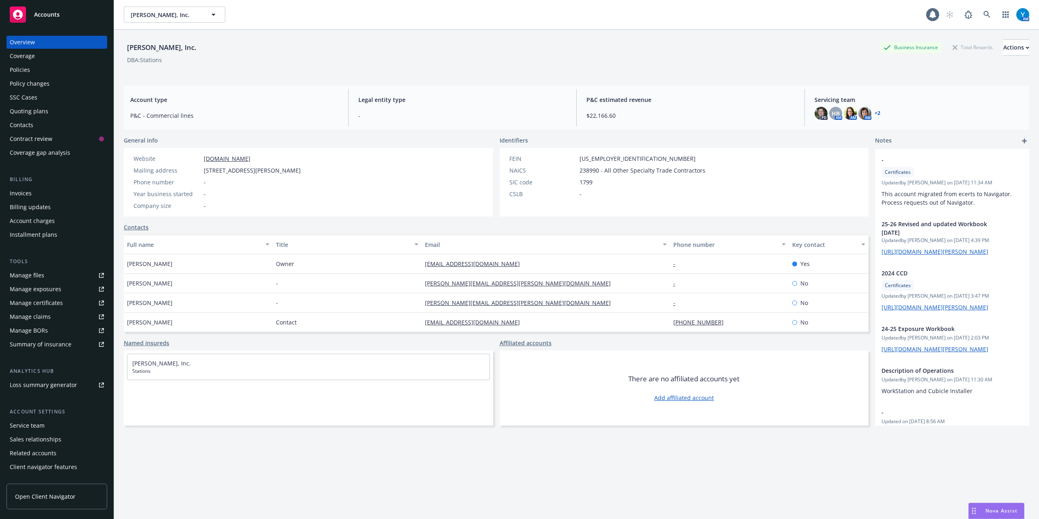
click at [52, 73] on div "Policies" at bounding box center [57, 69] width 94 height 13
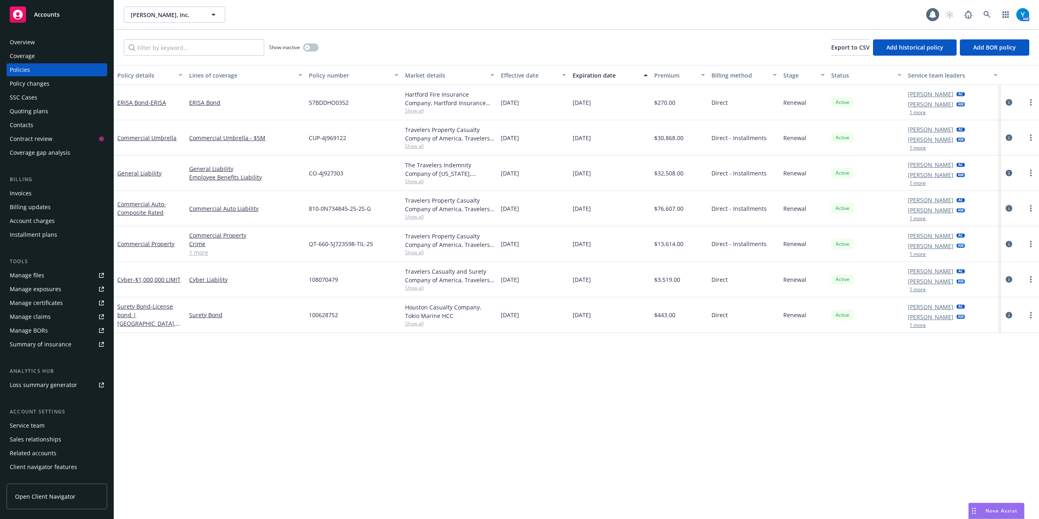
click at [1006, 209] on icon "circleInformation" at bounding box center [1009, 208] width 6 height 6
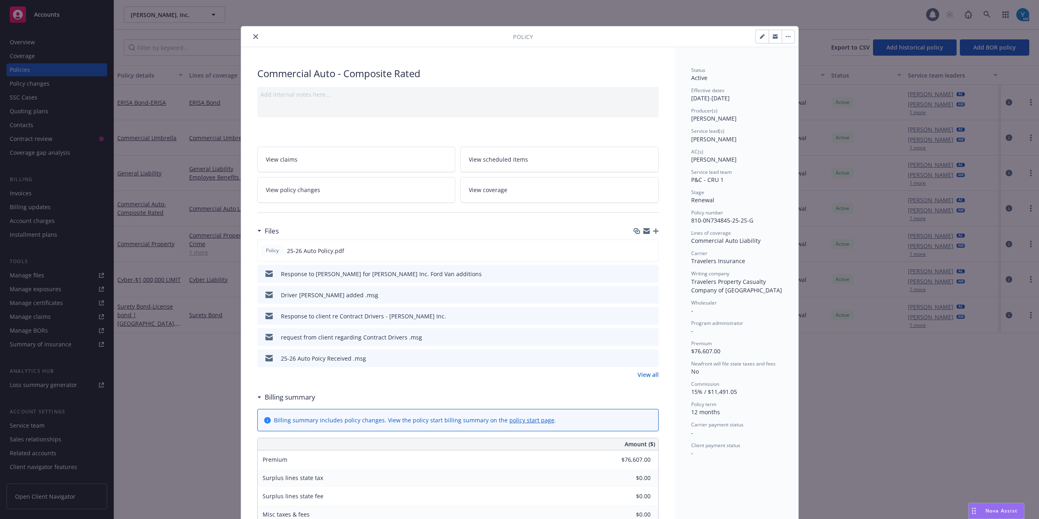
click at [760, 37] on icon "button" at bounding box center [762, 37] width 4 height 4
select select "RENEWAL"
select select "12"
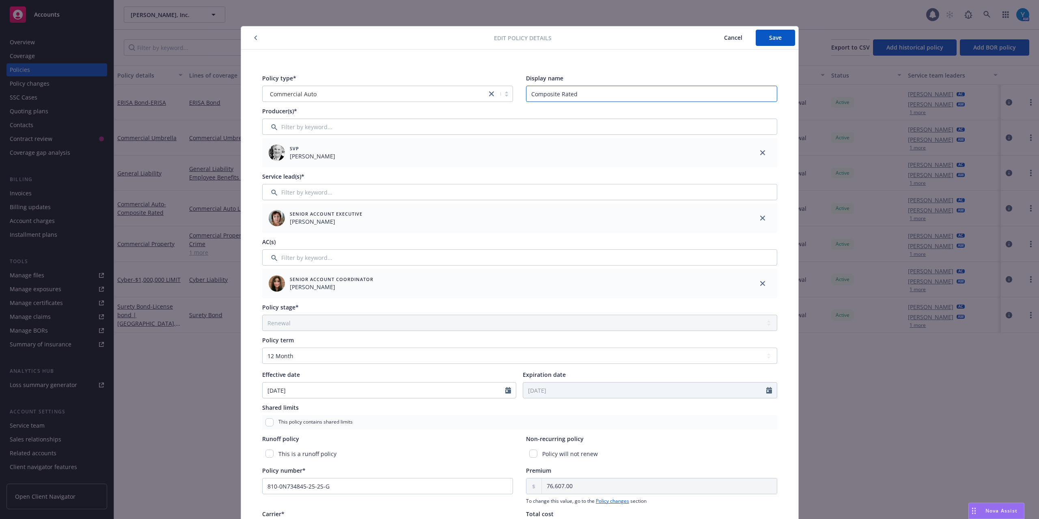
drag, startPoint x: 496, startPoint y: 97, endPoint x: 464, endPoint y: 96, distance: 31.7
click at [470, 96] on div "Policy type* Commercial Auto Display name Composite Rated" at bounding box center [519, 88] width 515 height 28
click at [769, 37] on span "Save" at bounding box center [775, 38] width 13 height 8
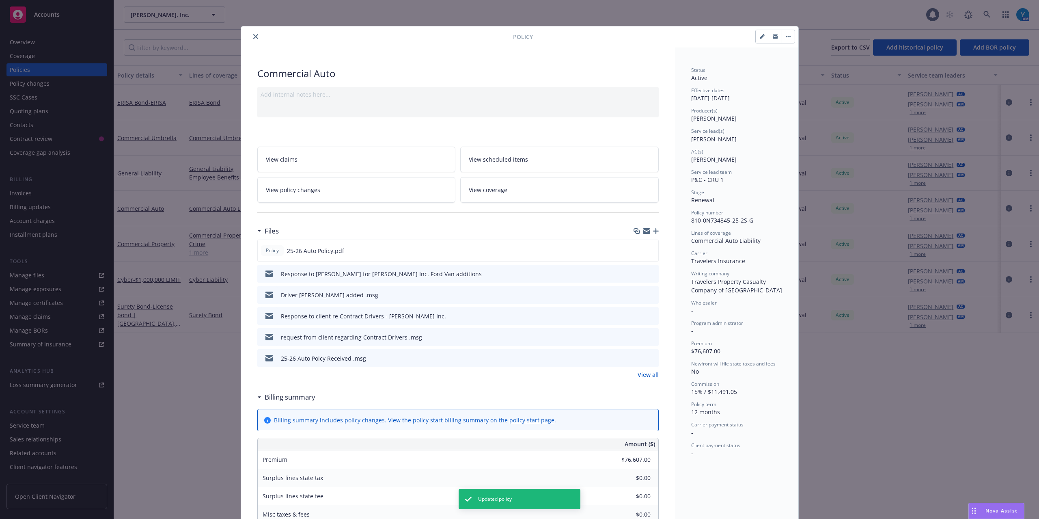
click at [254, 36] on button "close" at bounding box center [256, 37] width 10 height 10
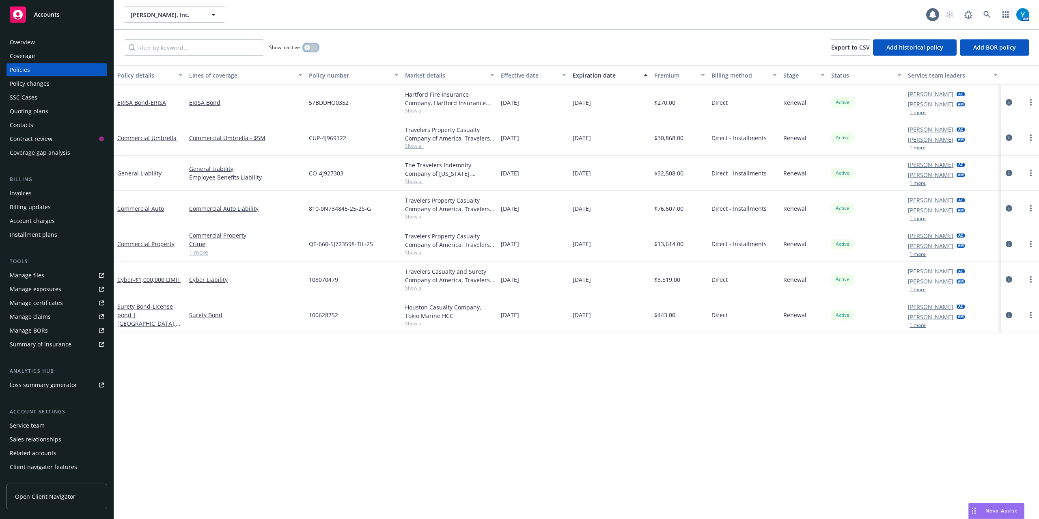
click at [315, 50] on button "button" at bounding box center [310, 47] width 15 height 8
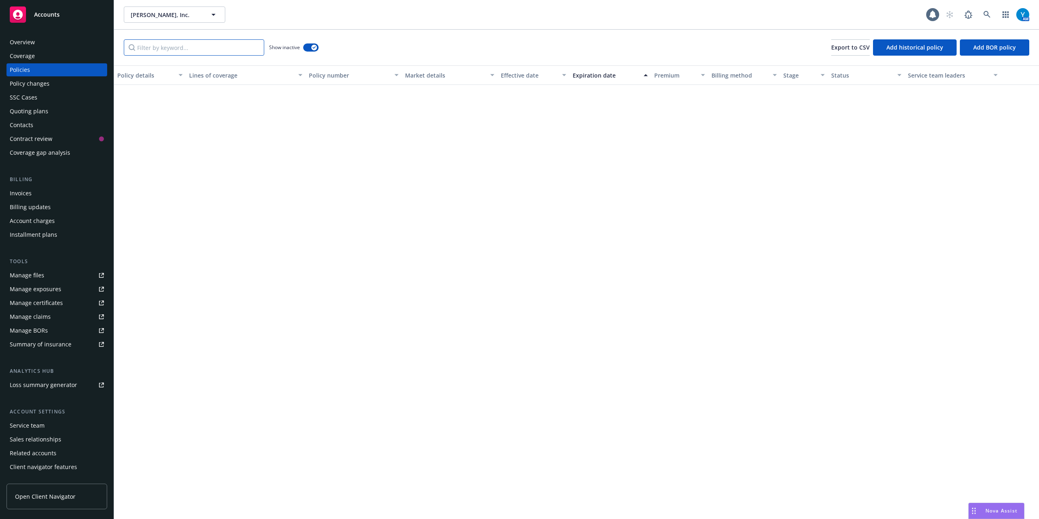
click at [200, 52] on input "Filter by keyword..." at bounding box center [194, 47] width 140 height 16
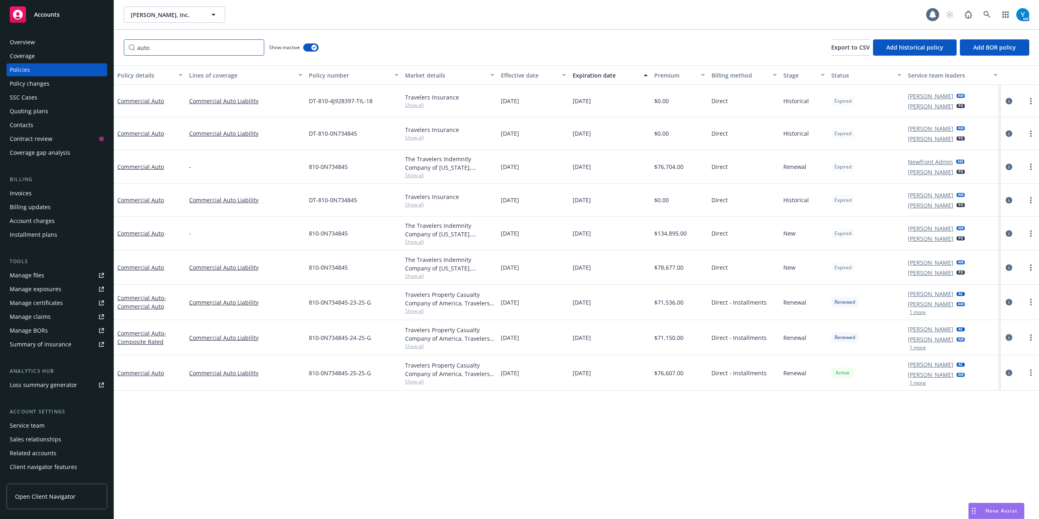
type input "auto"
click at [1010, 340] on icon "circleInformation" at bounding box center [1009, 337] width 6 height 6
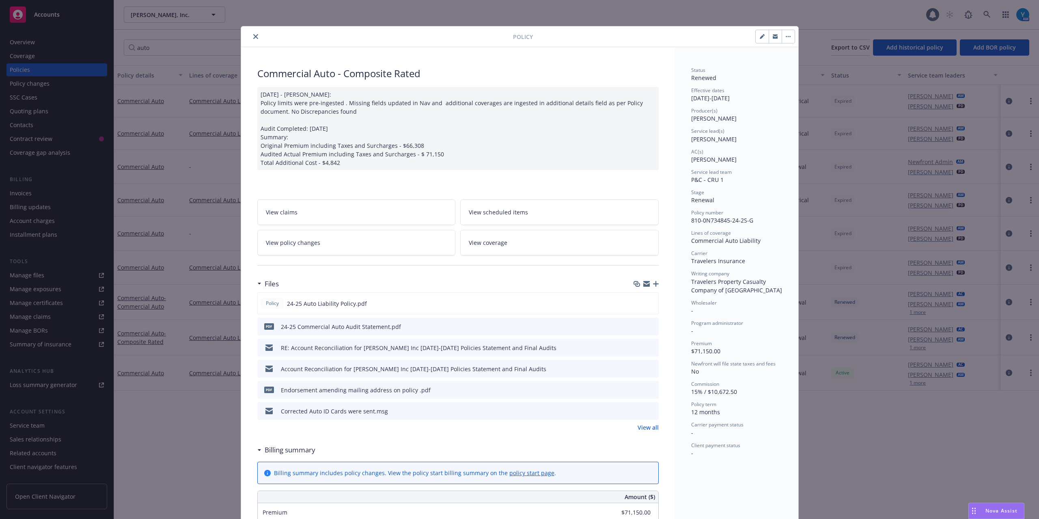
click at [345, 244] on link "View policy changes" at bounding box center [356, 243] width 198 height 26
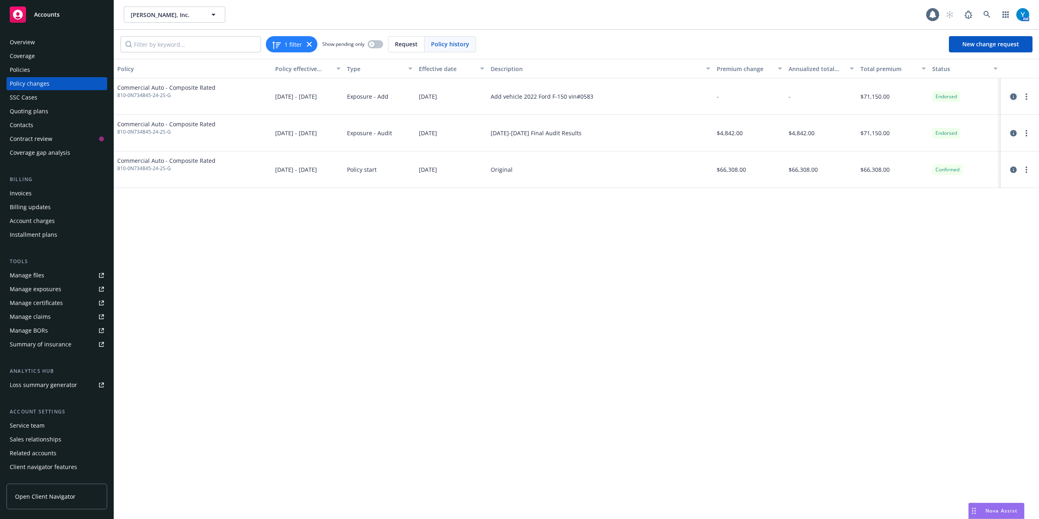
click at [1017, 96] on link "circleInformation" at bounding box center [1013, 97] width 10 height 10
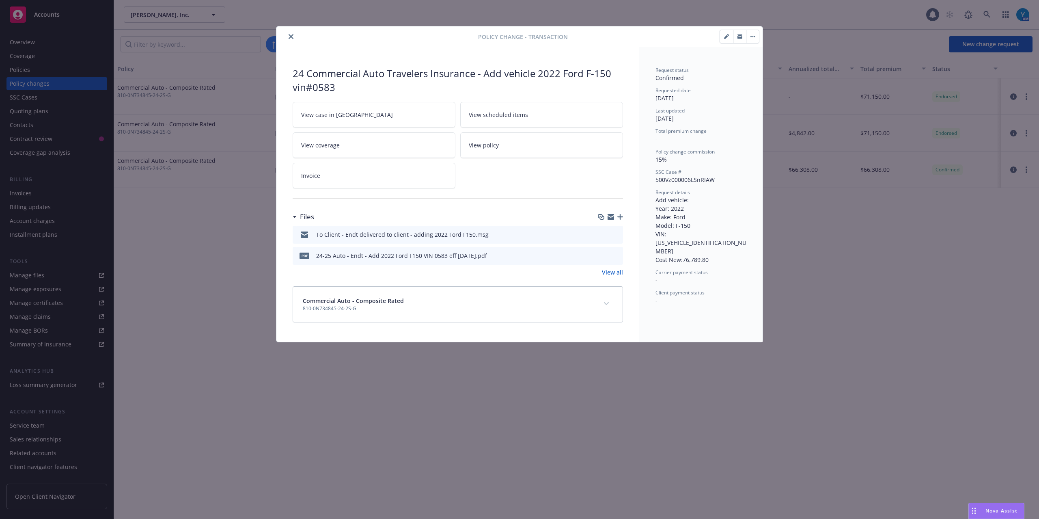
click at [614, 254] on icon "preview file" at bounding box center [615, 255] width 7 height 6
click at [289, 36] on icon "close" at bounding box center [291, 36] width 5 height 5
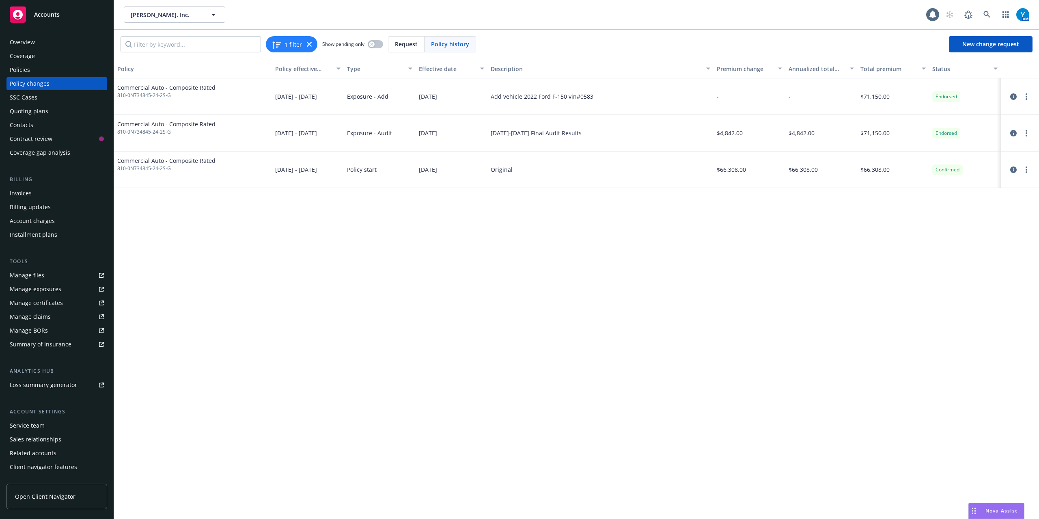
click at [62, 64] on div "Policies" at bounding box center [57, 69] width 94 height 13
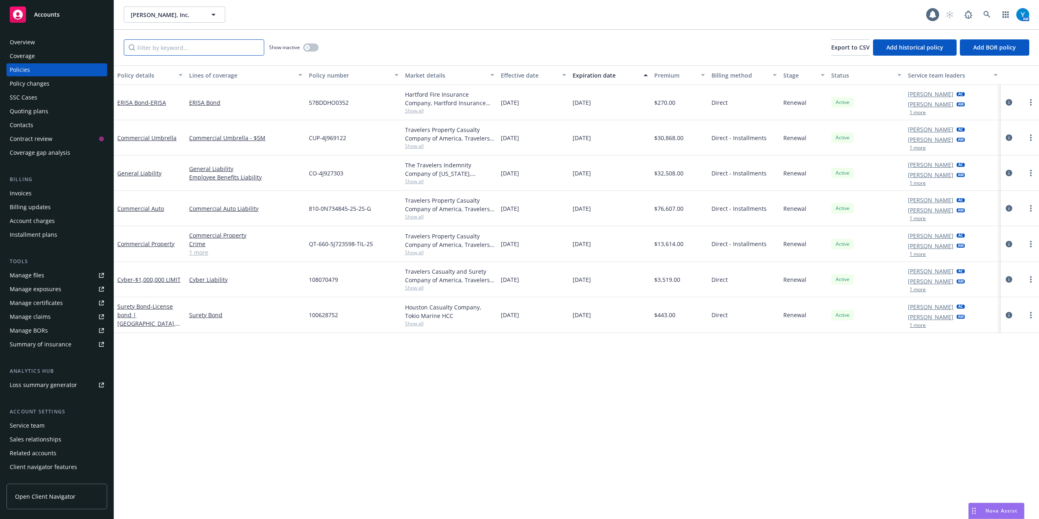
click at [167, 48] on input "Filter by keyword..." at bounding box center [194, 47] width 140 height 16
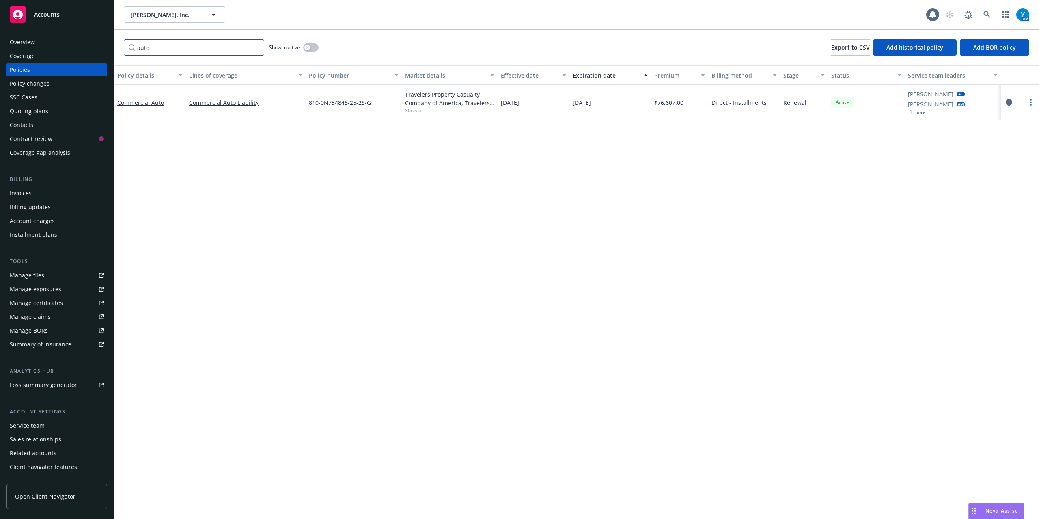
type input "auto"
drag, startPoint x: 348, startPoint y: 104, endPoint x: 320, endPoint y: 100, distance: 27.9
click at [308, 101] on div "810-0N734845-25-2S-G" at bounding box center [354, 102] width 96 height 35
copy span "810-0N734845"
drag, startPoint x: 316, startPoint y: 46, endPoint x: 286, endPoint y: 46, distance: 29.6
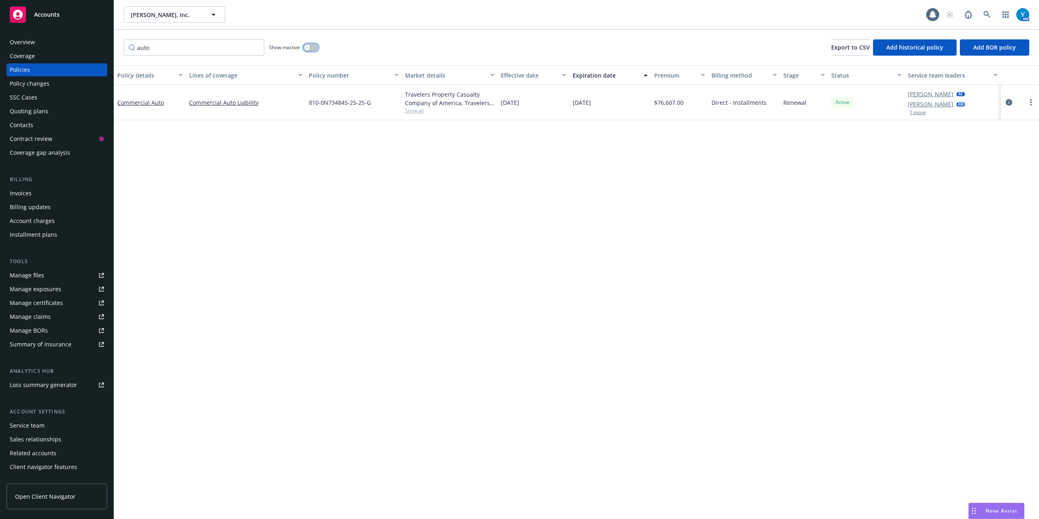
click at [316, 46] on button "button" at bounding box center [310, 47] width 15 height 8
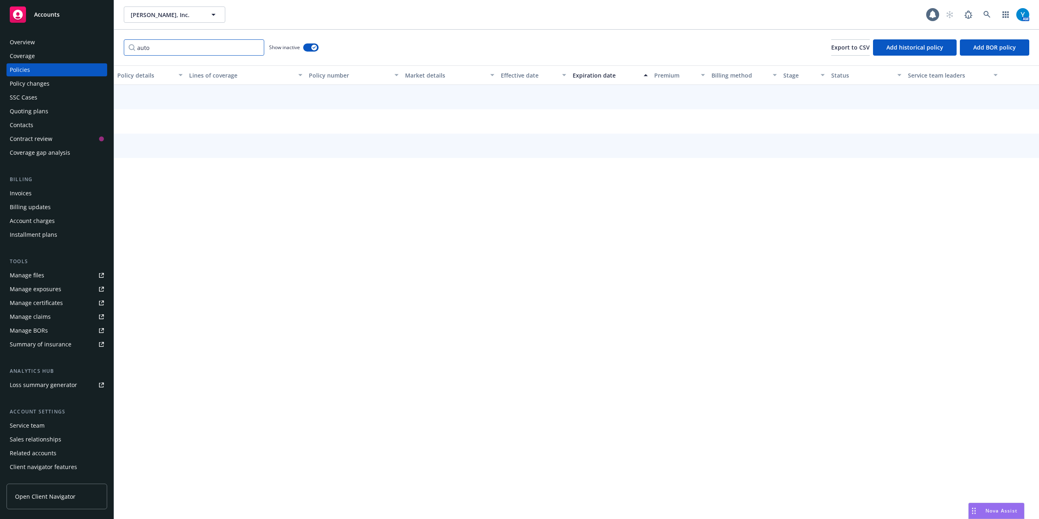
click at [228, 50] on input "auto" at bounding box center [194, 47] width 140 height 16
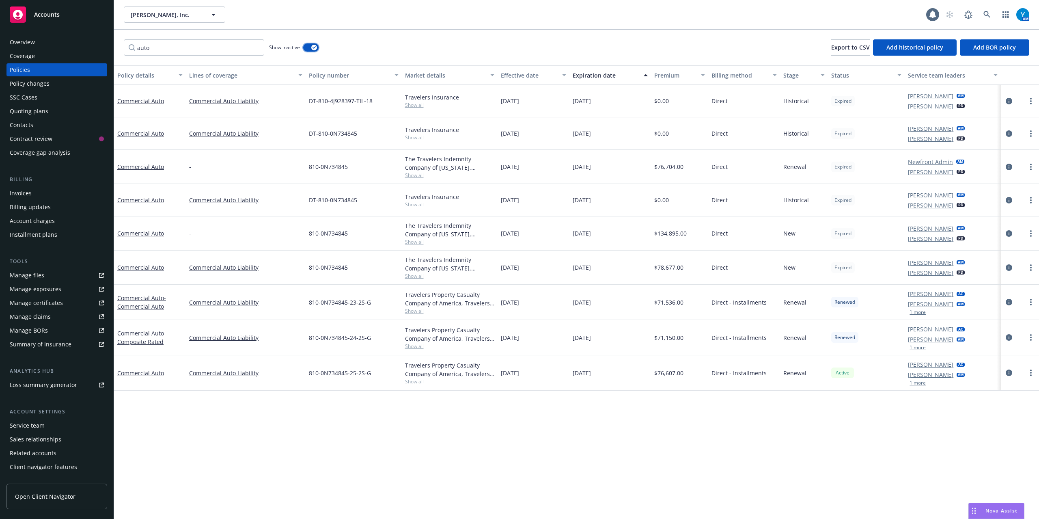
click at [306, 47] on button "button" at bounding box center [310, 47] width 15 height 8
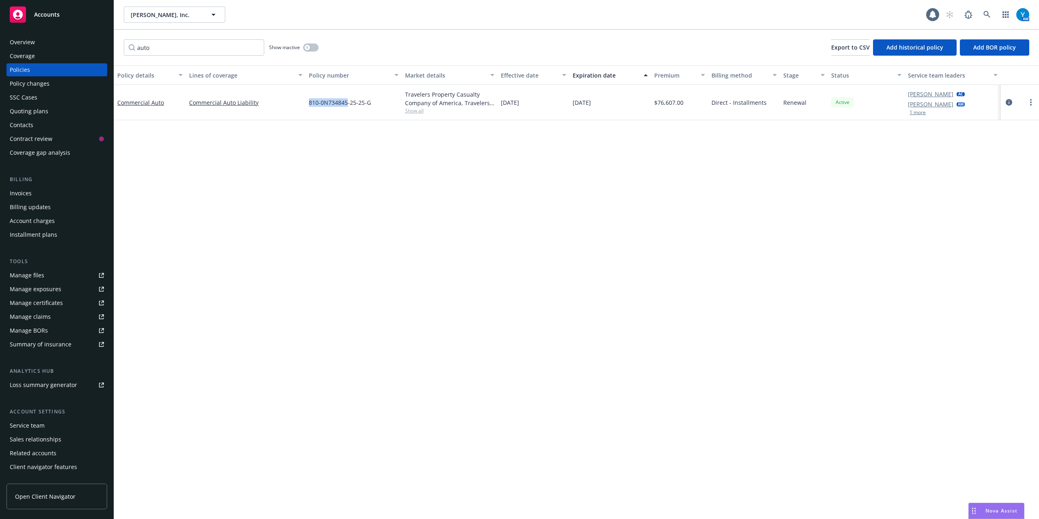
drag, startPoint x: 348, startPoint y: 104, endPoint x: 309, endPoint y: 103, distance: 39.0
click at [309, 103] on span "810-0N734845-25-2S-G" at bounding box center [340, 102] width 62 height 9
copy span "810-0N734845"
click at [1009, 99] on icon "circleInformation" at bounding box center [1009, 102] width 6 height 6
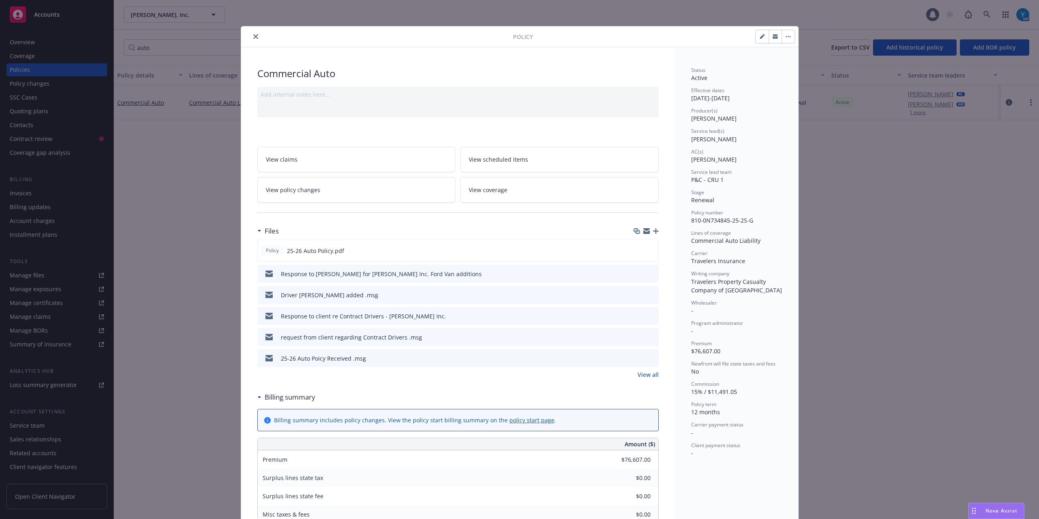
click at [523, 163] on link "View scheduled items" at bounding box center [559, 160] width 198 height 26
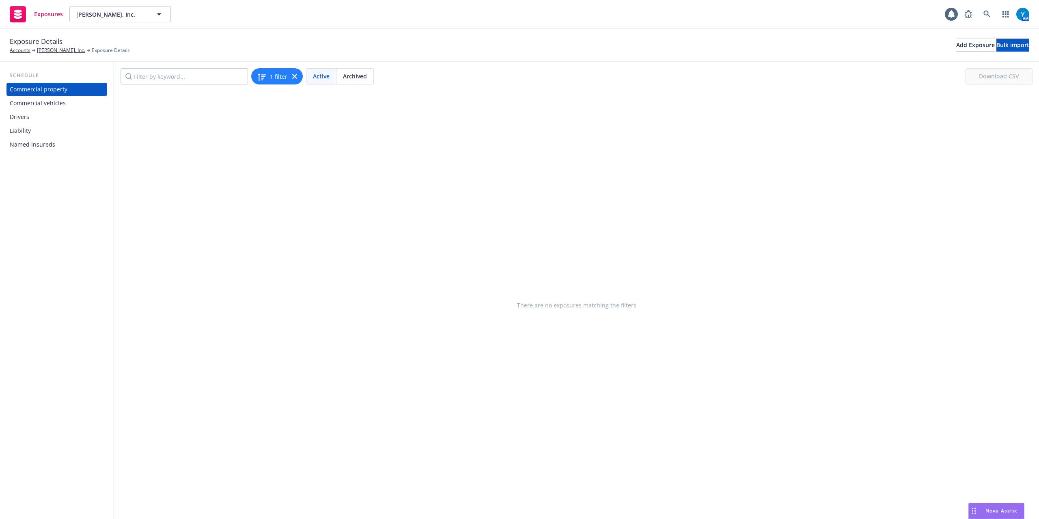
click at [36, 101] on div "Commercial vehicles" at bounding box center [38, 103] width 56 height 13
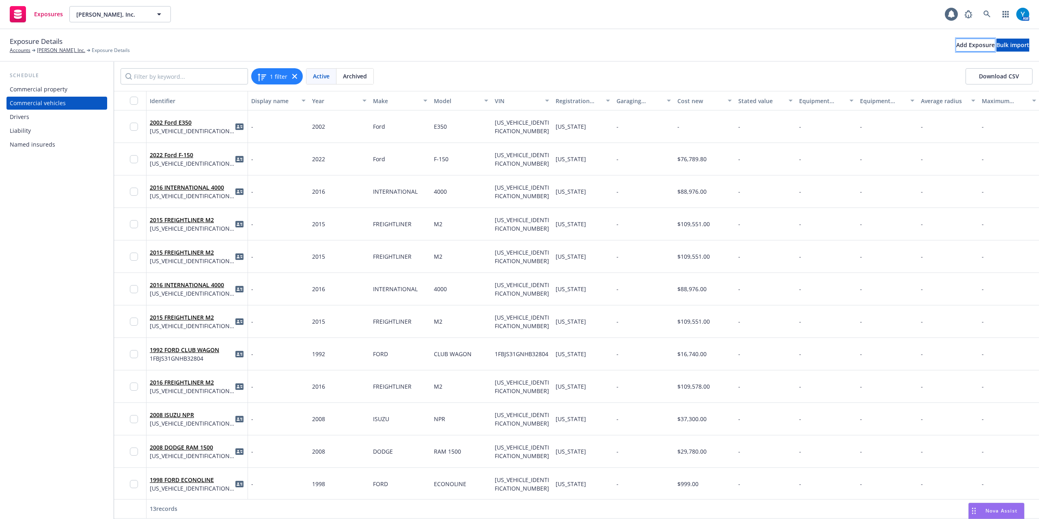
click at [956, 45] on div "Add Exposure" at bounding box center [975, 45] width 39 height 12
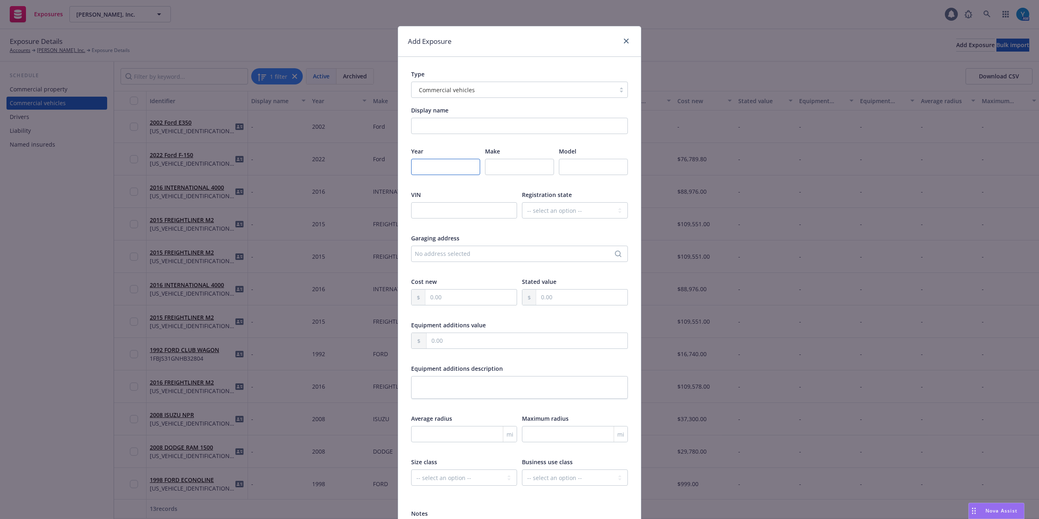
click at [431, 166] on input "number" at bounding box center [445, 167] width 69 height 16
type input "200"
type input "2006"
click at [520, 171] on input "text" at bounding box center [519, 167] width 69 height 16
type input "Ford"
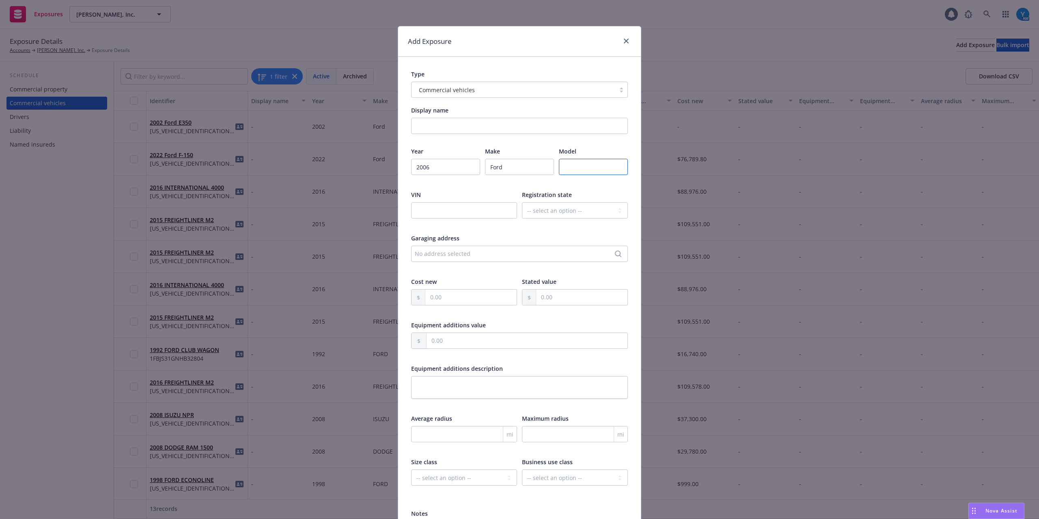
click at [581, 164] on input "text" at bounding box center [593, 167] width 69 height 16
paste input "Econoline"
type input "Econoline"
click at [447, 211] on input "text" at bounding box center [464, 210] width 106 height 16
click at [458, 203] on input "text" at bounding box center [464, 210] width 106 height 16
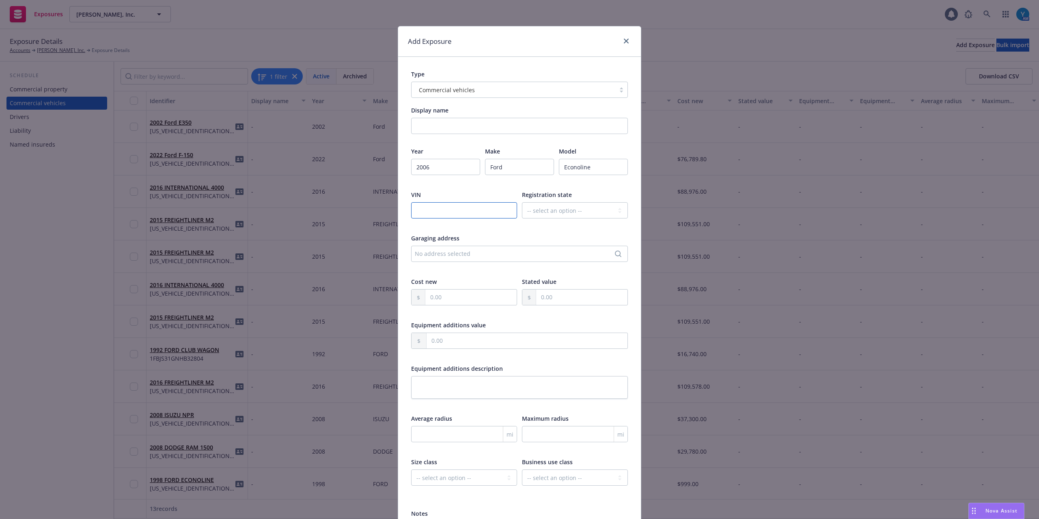
paste input "[US_VEHICLE_IDENTIFICATION_NUMBER]"
type input "[US_VEHICLE_IDENTIFICATION_NUMBER]"
click at [549, 208] on select "-- select an option -- Alaska Alabama Arkansas American Samoa Arizona Californi…" at bounding box center [575, 210] width 106 height 16
select select "CA"
click at [522, 203] on select "-- select an option -- Alaska Alabama Arkansas American Samoa Arizona Californi…" at bounding box center [575, 210] width 106 height 16
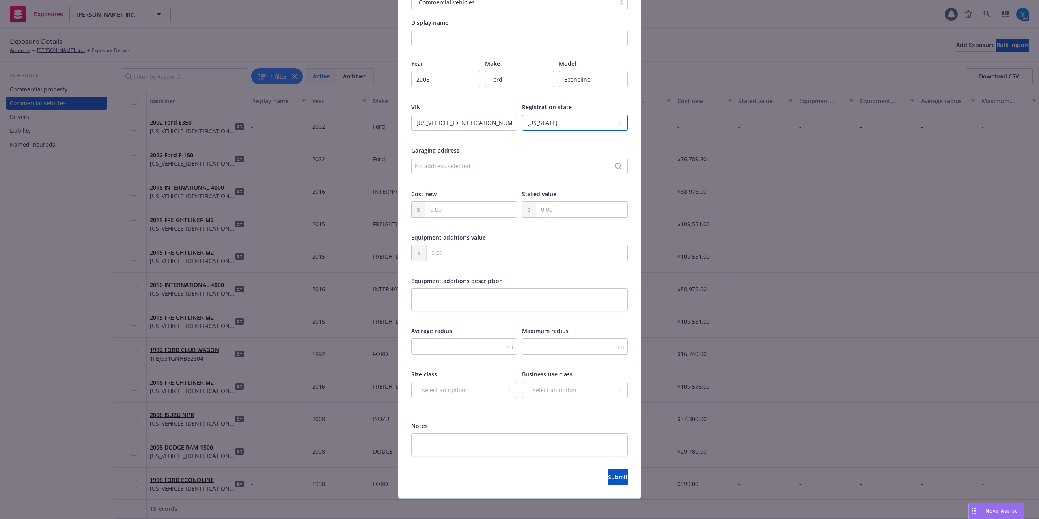
scroll to position [94, 0]
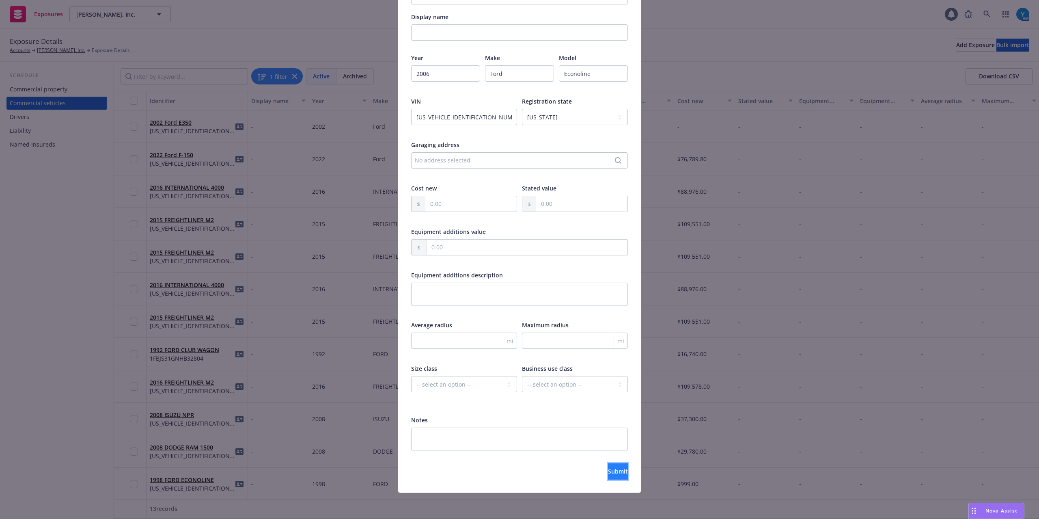
click at [608, 468] on span "Submit" at bounding box center [618, 471] width 20 height 8
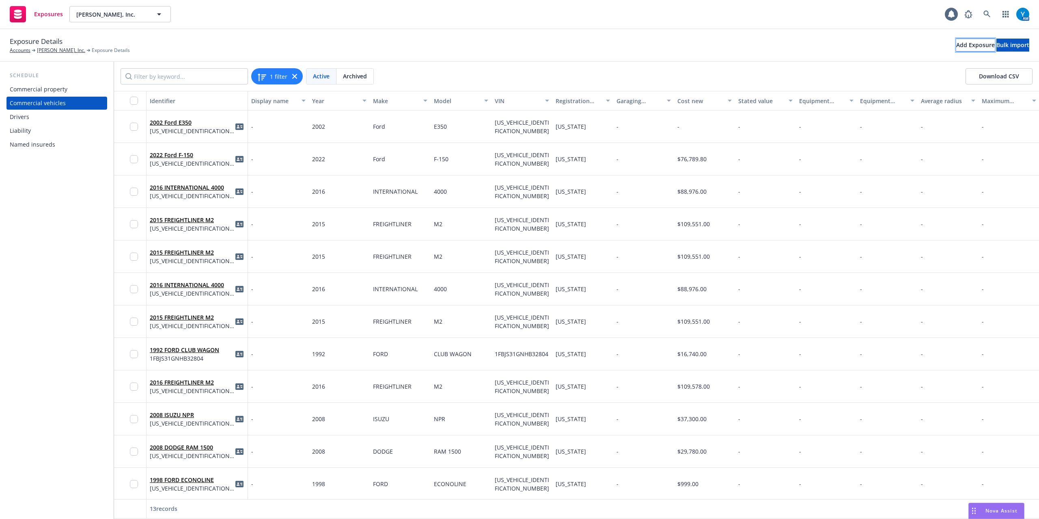
click at [956, 43] on div "Add Exposure" at bounding box center [975, 45] width 39 height 12
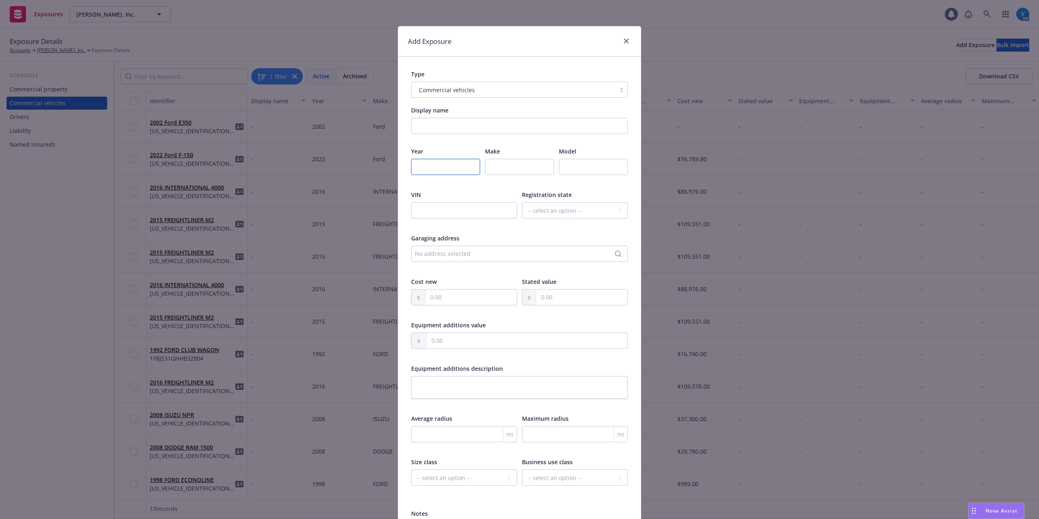
click at [435, 171] on input "number" at bounding box center [445, 167] width 69 height 16
type input "2010"
click at [495, 166] on input "text" at bounding box center [519, 167] width 69 height 16
type input "Ford"
type input "Econoline"
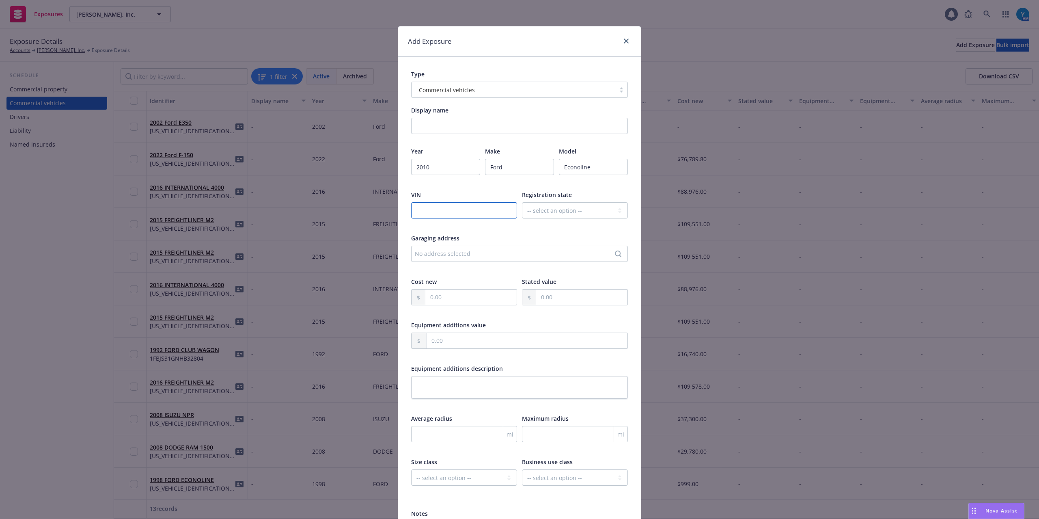
click at [468, 209] on input "text" at bounding box center [464, 210] width 106 height 16
paste input "VIN1FBSS3BL0ADA81544"
type input "VIN1FBSS3BL0ADA81544"
click at [540, 207] on select "-- select an option -- Alaska Alabama Arkansas American Samoa Arizona Californi…" at bounding box center [575, 210] width 106 height 16
select select "CA"
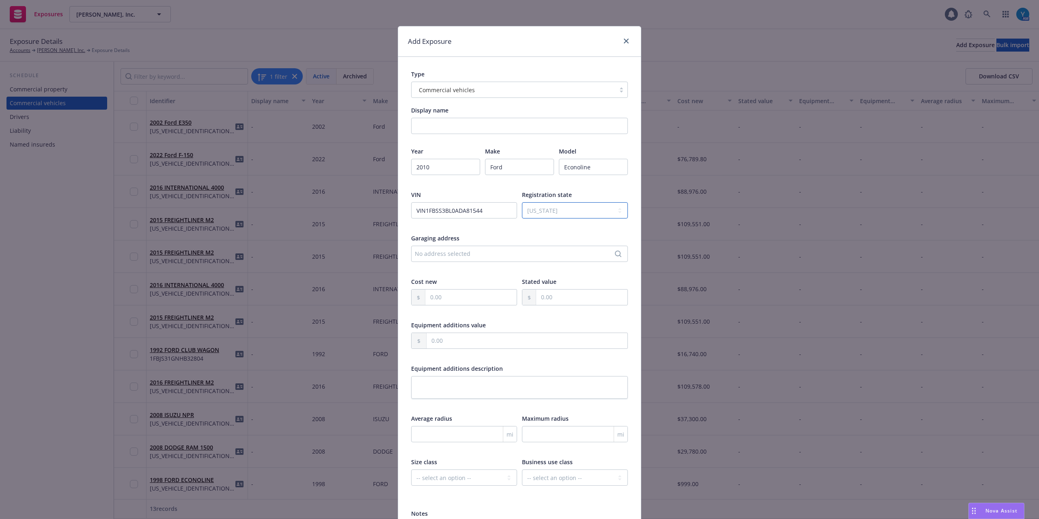
click at [522, 203] on select "-- select an option -- Alaska Alabama Arkansas American Samoa Arizona Californi…" at bounding box center [575, 210] width 106 height 16
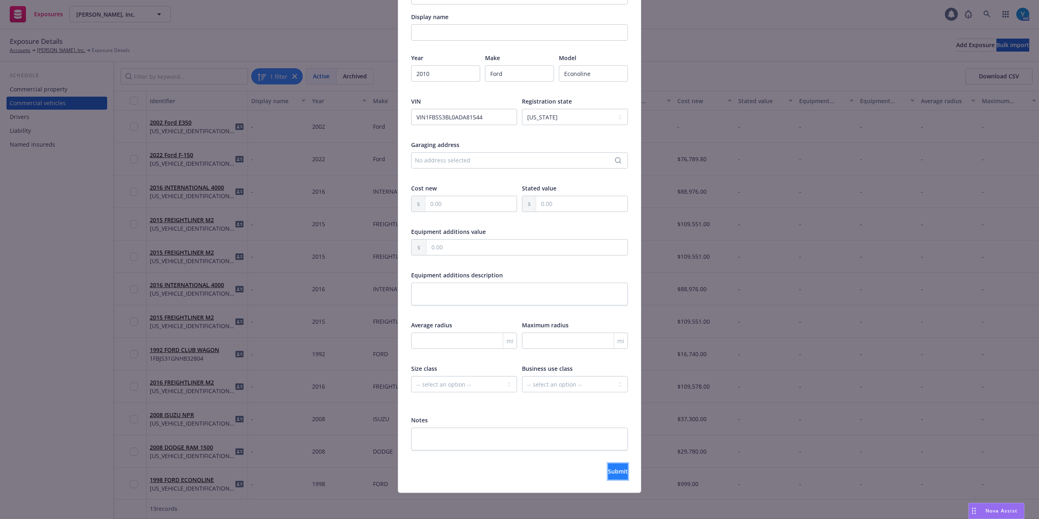
click at [608, 470] on span "Submit" at bounding box center [618, 471] width 20 height 8
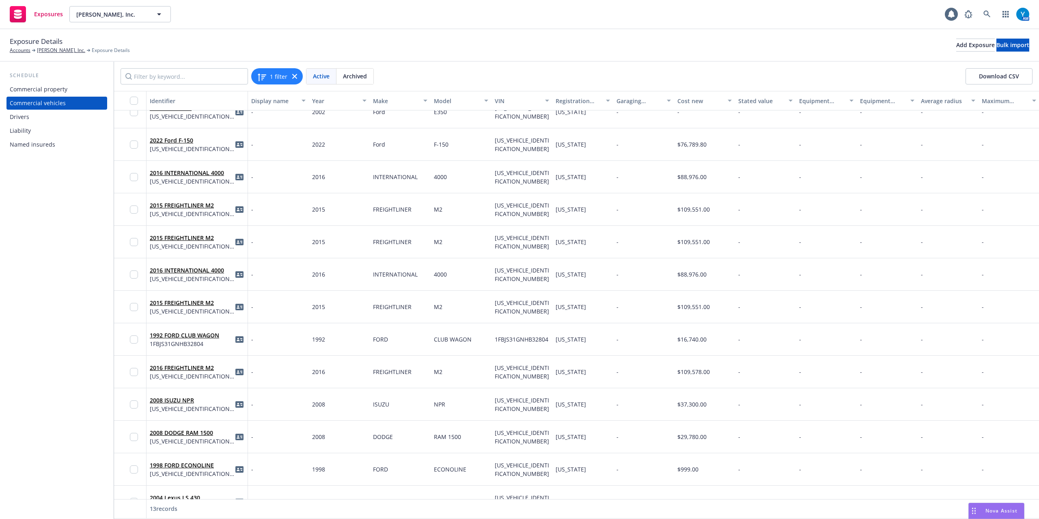
scroll to position [0, 0]
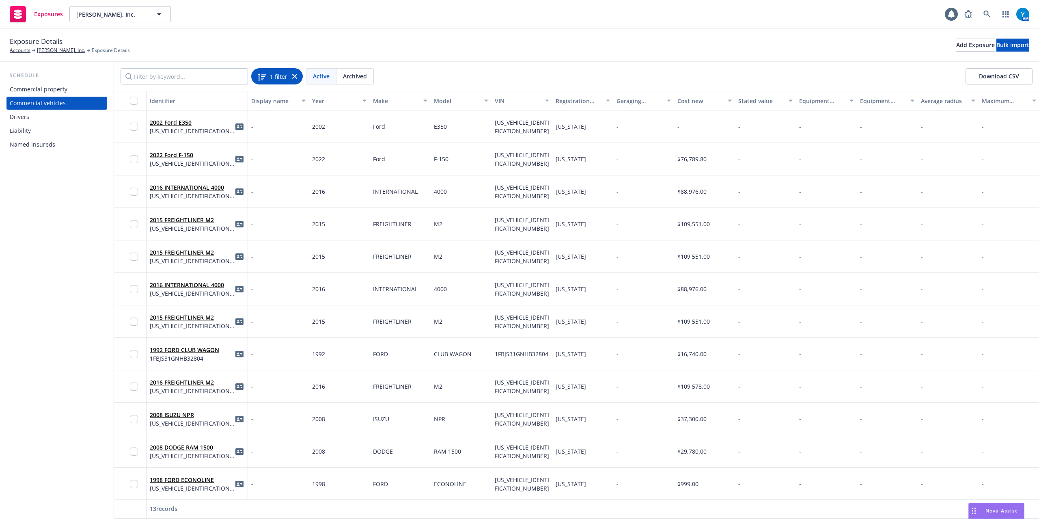
click at [295, 75] on icon at bounding box center [294, 76] width 5 height 5
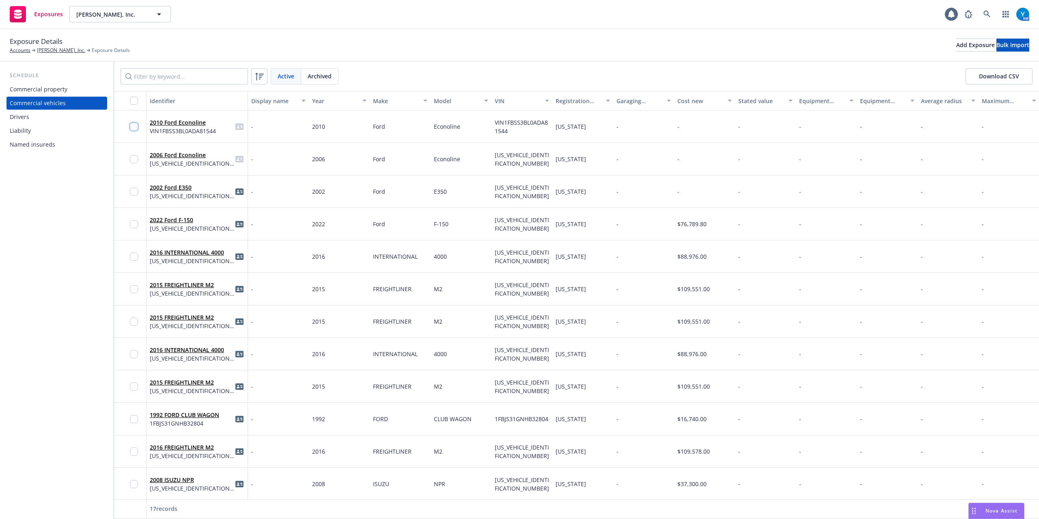
click at [135, 127] on input "checkbox" at bounding box center [134, 127] width 8 height 8
click at [136, 158] on input "checkbox" at bounding box center [134, 159] width 8 height 8
click at [572, 497] on span "Generate Auto ID cards" at bounding box center [561, 500] width 65 height 8
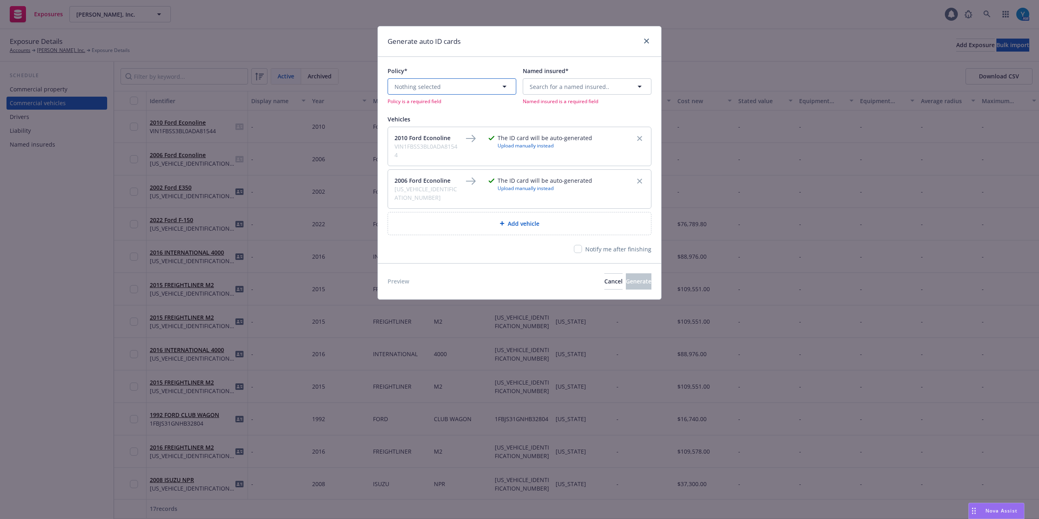
click at [410, 86] on span "Nothing selected" at bounding box center [417, 86] width 46 height 9
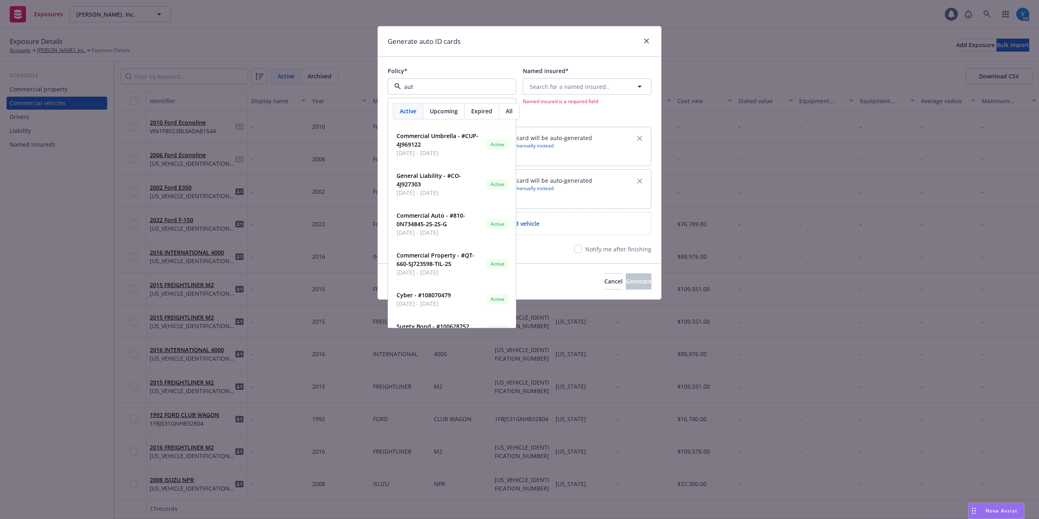
type input "auto"
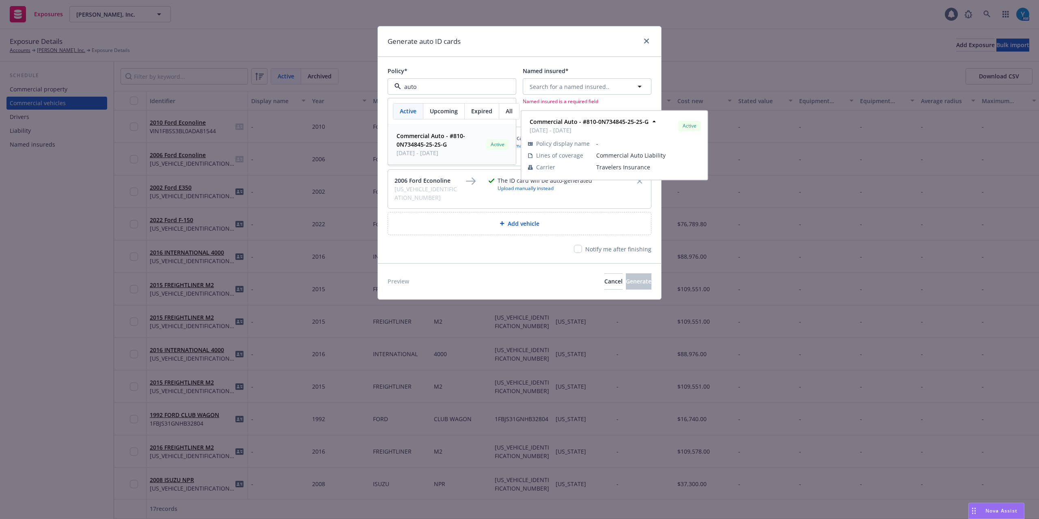
click at [450, 140] on strong "Commercial Auto - #810-0N734845-25-2S-G" at bounding box center [430, 140] width 69 height 16
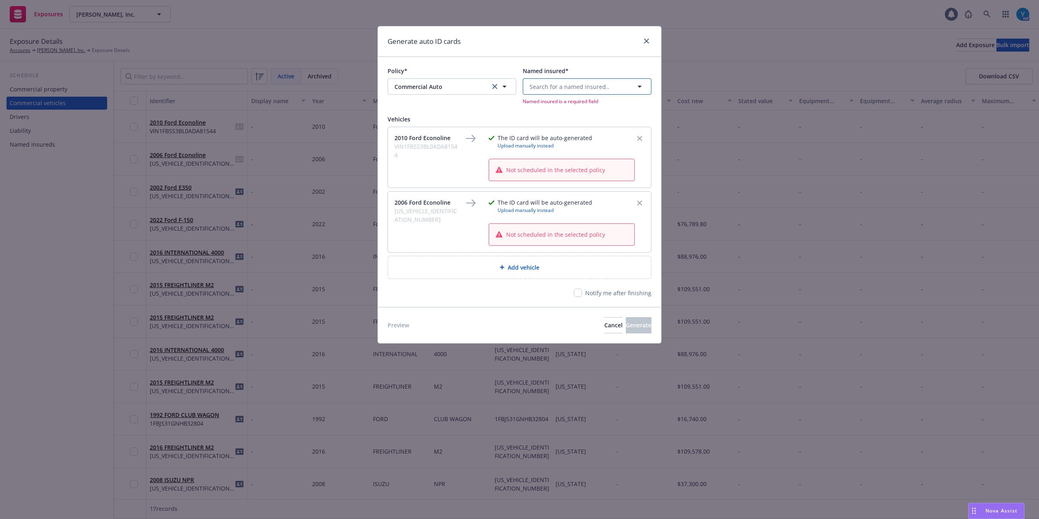
click at [559, 85] on span "Search for a named insured.." at bounding box center [570, 86] width 80 height 9
click at [600, 183] on span "1931 Lundy Ave., San Jose, CA, 95131, USA" at bounding box center [574, 178] width 84 height 17
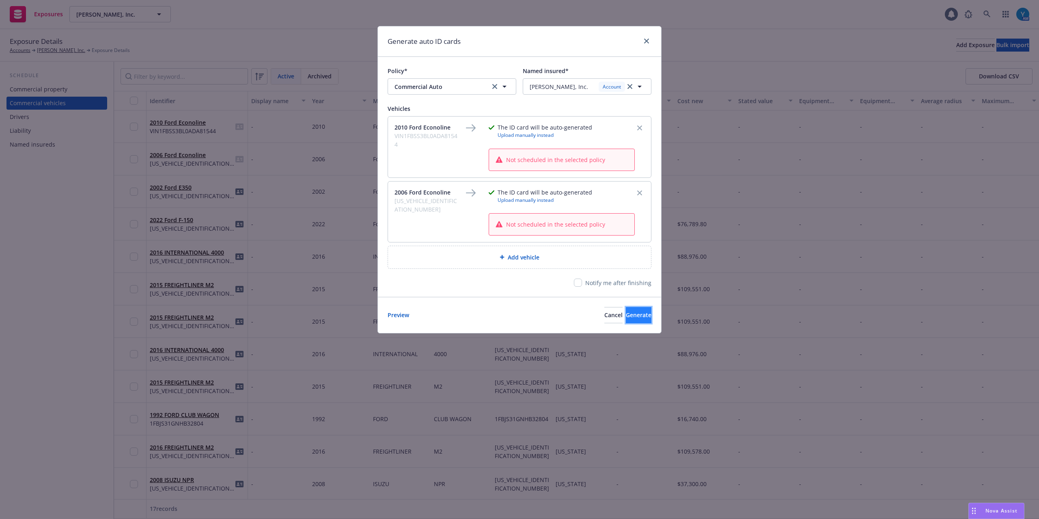
click at [626, 317] on span "Generate" at bounding box center [639, 315] width 26 height 8
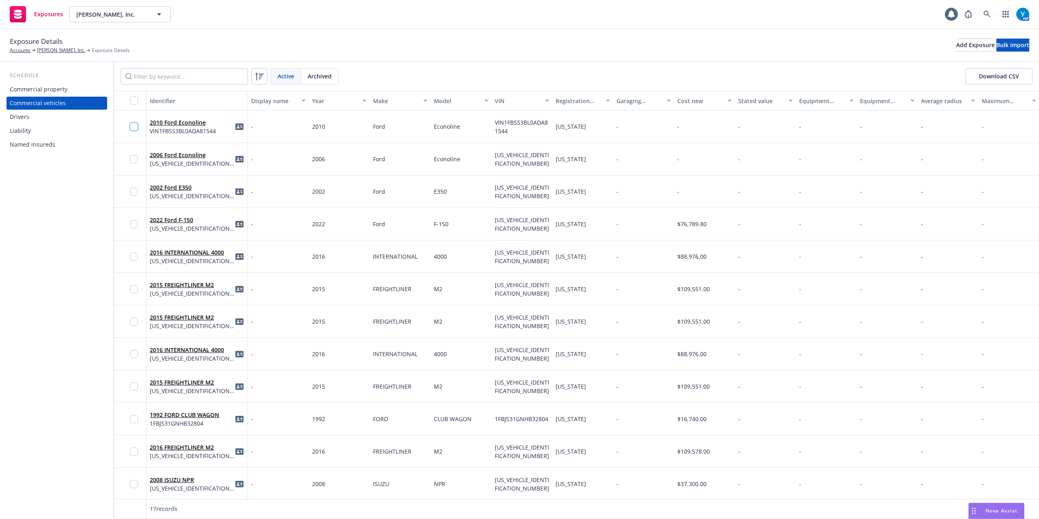
click at [134, 127] on input "checkbox" at bounding box center [134, 127] width 8 height 8
drag, startPoint x: 134, startPoint y: 159, endPoint x: 286, endPoint y: 163, distance: 152.2
click at [134, 159] on input "checkbox" at bounding box center [134, 159] width 8 height 8
click at [468, 493] on div "Download ID cards" at bounding box center [459, 500] width 57 height 15
click at [463, 481] on link "Download uneditable ID cards" at bounding box center [443, 480] width 108 height 16
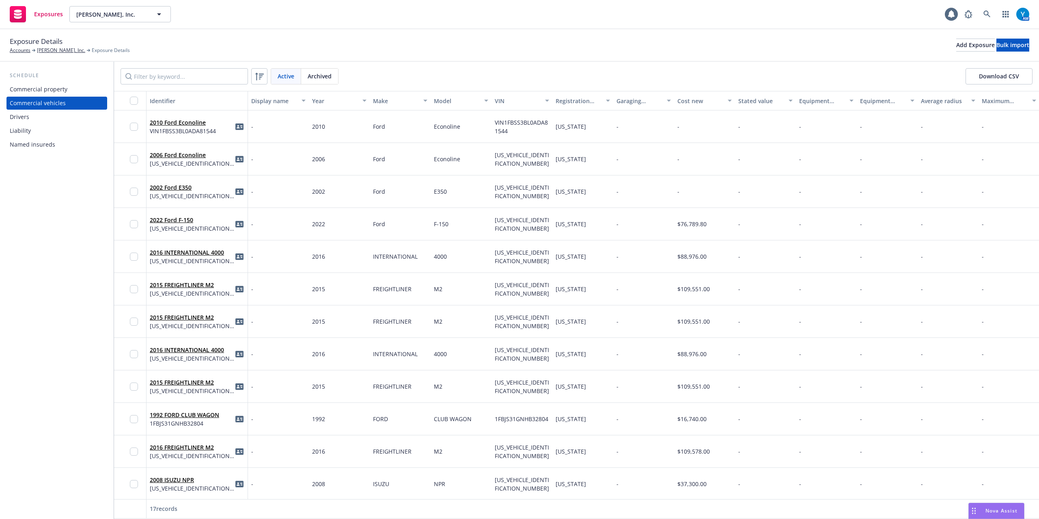
click at [45, 54] on div "Exposure Details Accounts [PERSON_NAME], Inc. Exposure Details Add Exposure Bul…" at bounding box center [519, 45] width 1039 height 32
click at [46, 51] on link "[PERSON_NAME], Inc." at bounding box center [61, 50] width 48 height 7
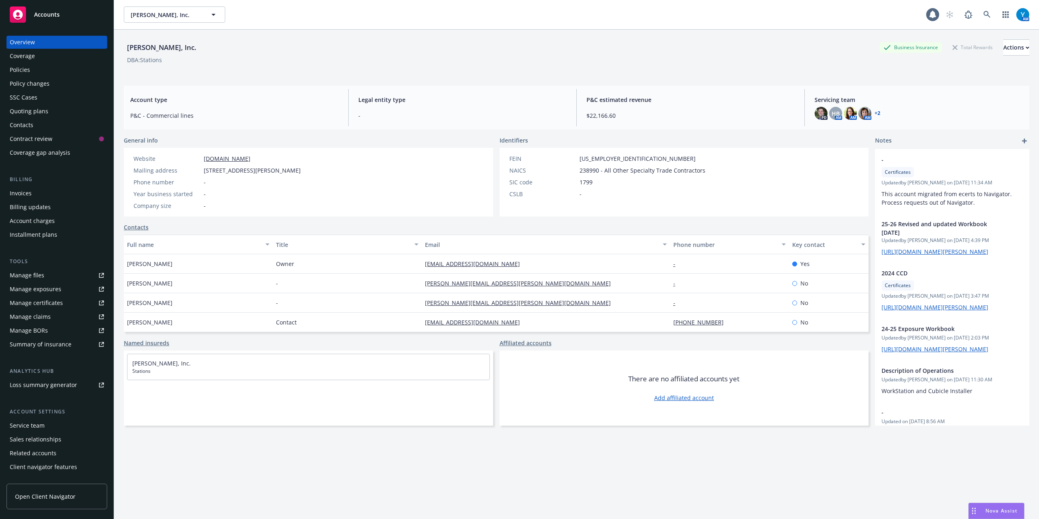
click at [44, 71] on div "Policies" at bounding box center [57, 69] width 94 height 13
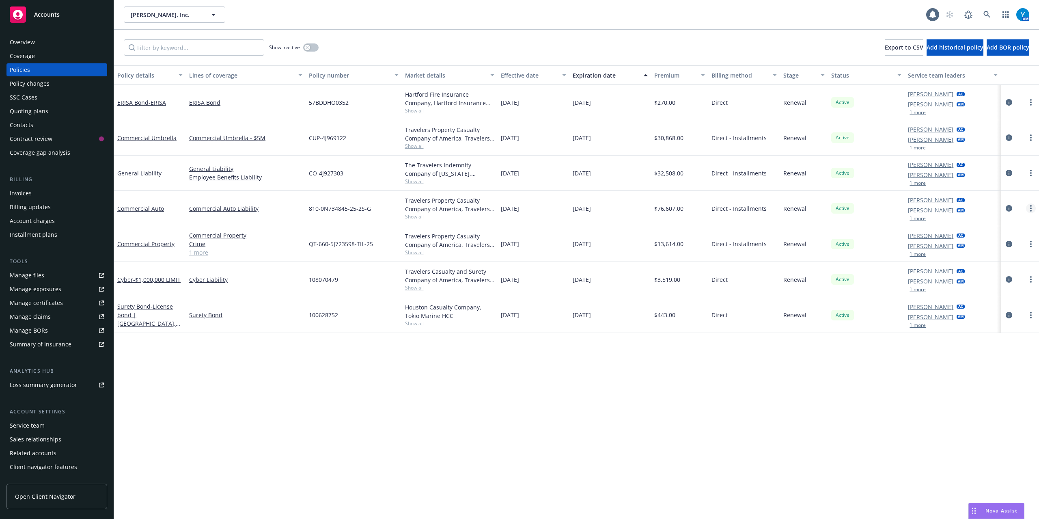
click at [1028, 208] on link "more" at bounding box center [1031, 208] width 10 height 10
click at [986, 323] on link "Copy logging email" at bounding box center [987, 323] width 95 height 16
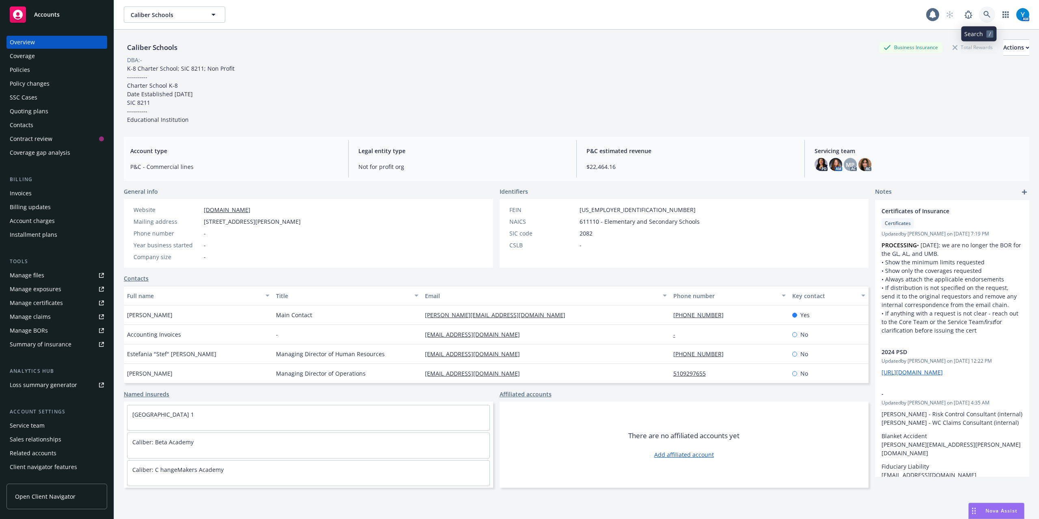
click at [983, 17] on icon at bounding box center [986, 14] width 7 height 7
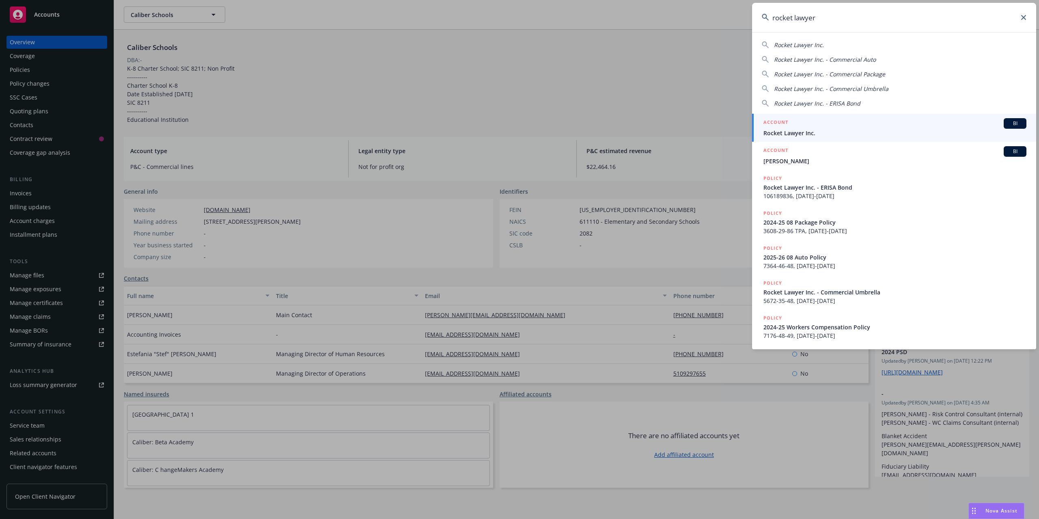
type input "rocket lawyer"
click at [814, 120] on div "ACCOUNT BI" at bounding box center [894, 123] width 263 height 11
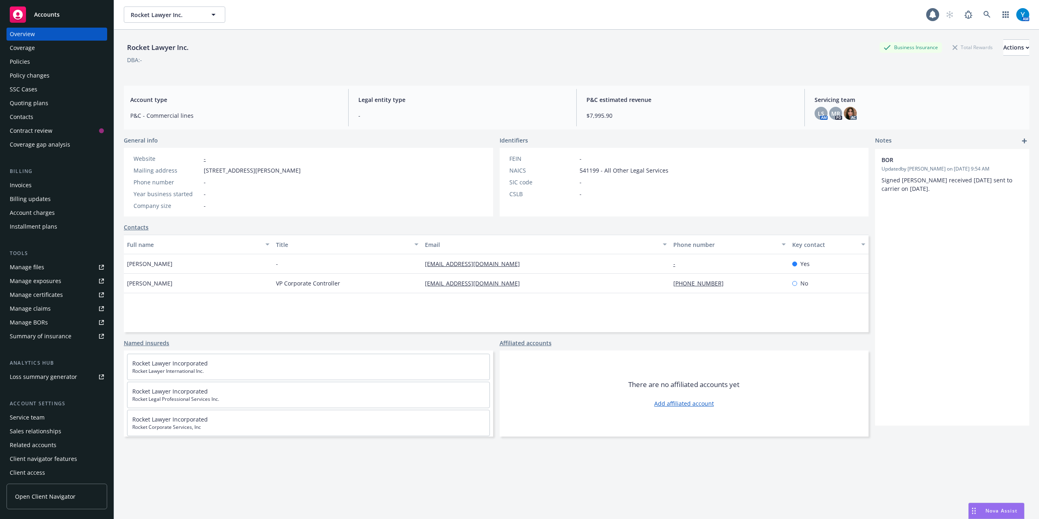
scroll to position [10, 0]
click at [58, 458] on div "Client navigator features" at bounding box center [43, 456] width 67 height 13
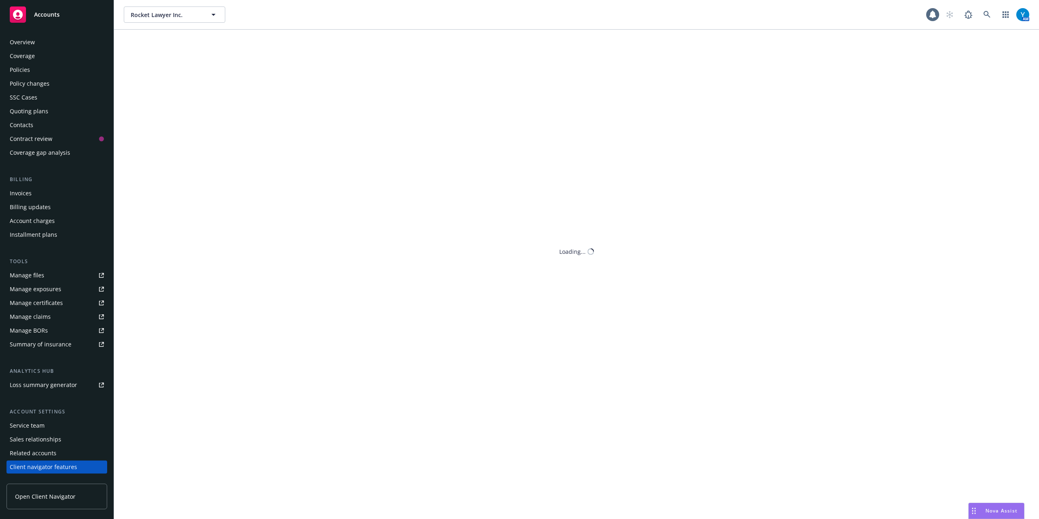
scroll to position [10, 0]
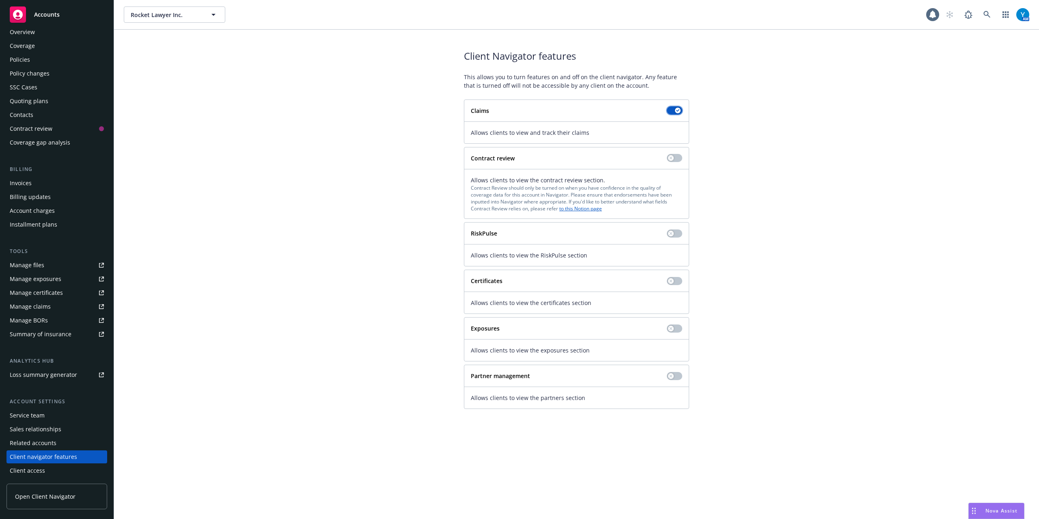
click at [679, 108] on div "button" at bounding box center [678, 111] width 6 height 6
click at [674, 159] on button "button" at bounding box center [674, 158] width 15 height 8
click at [676, 158] on icon "button" at bounding box center [677, 158] width 3 height 2
click at [677, 281] on button "button" at bounding box center [674, 281] width 15 height 8
click at [31, 470] on div "Client access" at bounding box center [27, 470] width 35 height 13
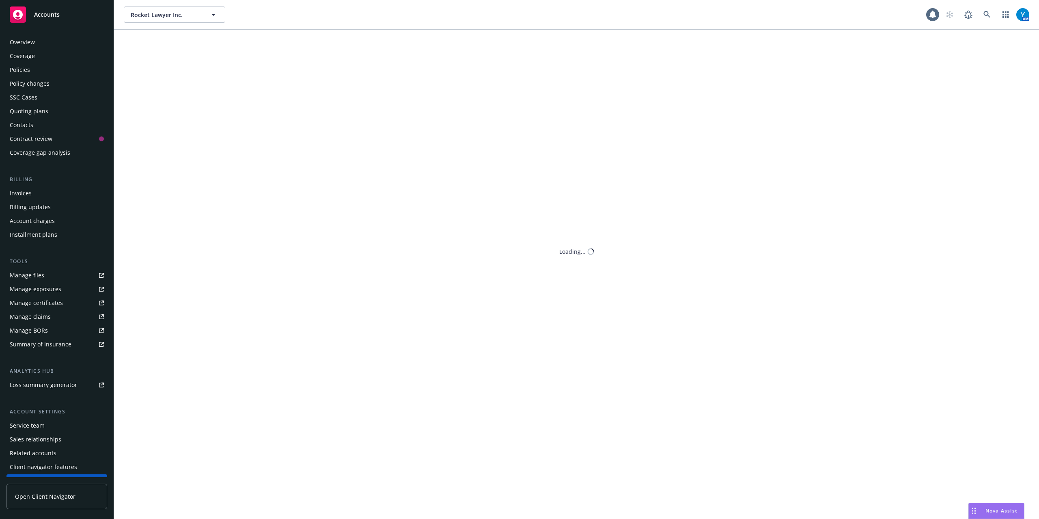
scroll to position [10, 0]
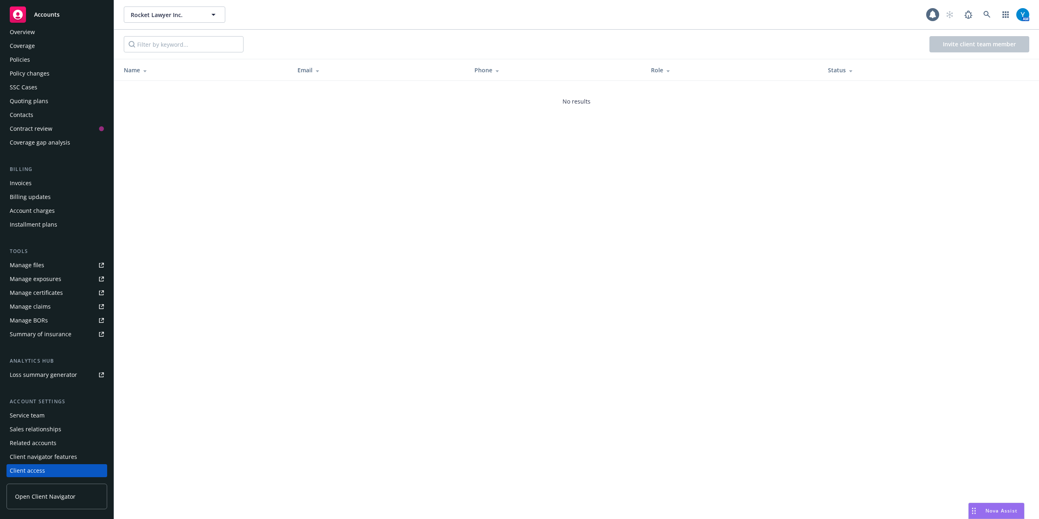
click at [38, 413] on div "Service team" at bounding box center [27, 415] width 35 height 13
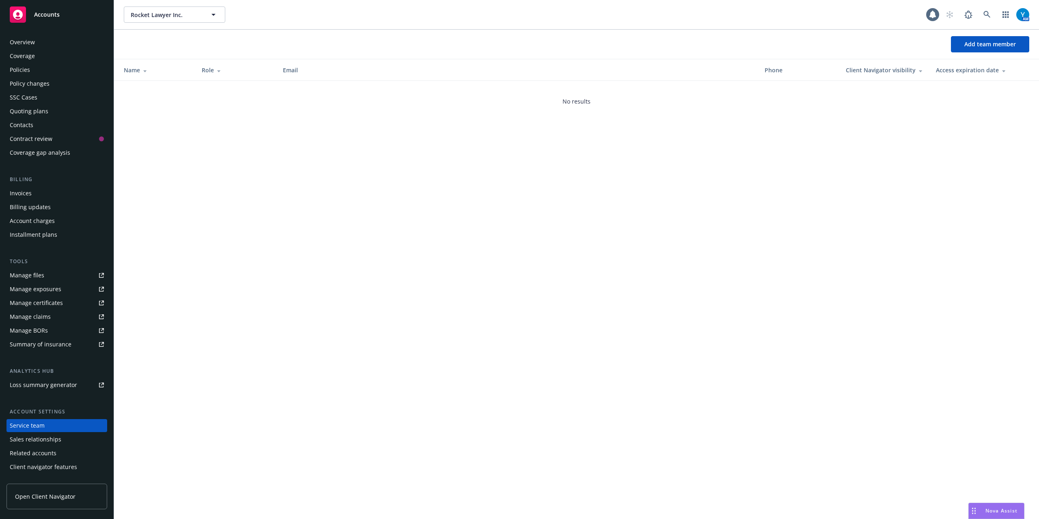
scroll to position [10, 0]
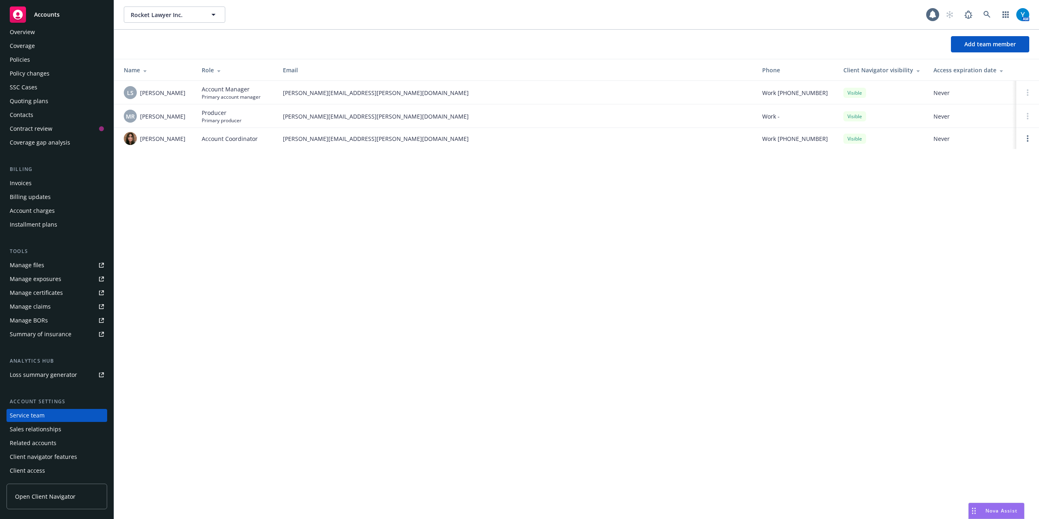
click at [43, 33] on div "Overview" at bounding box center [57, 32] width 94 height 13
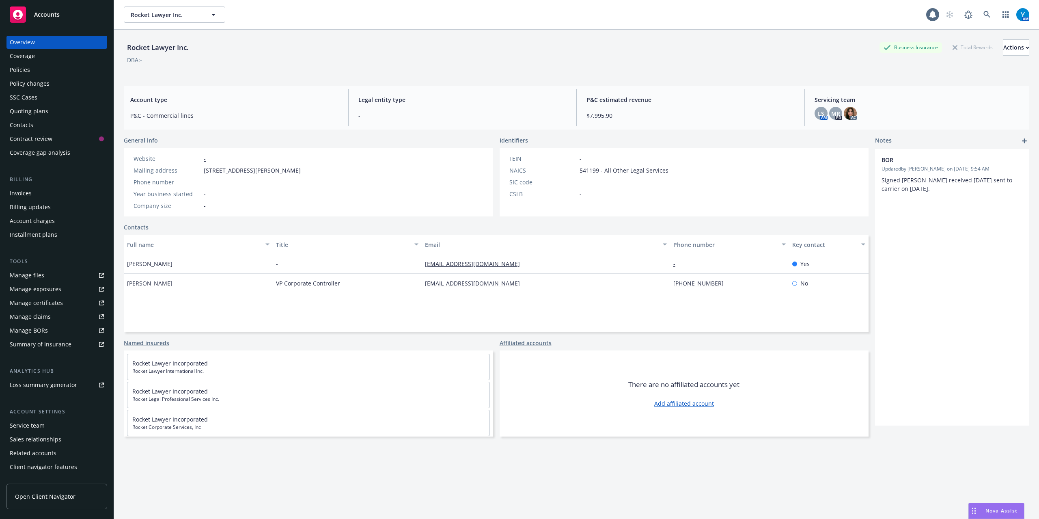
click at [136, 226] on link "Contacts" at bounding box center [136, 227] width 25 height 9
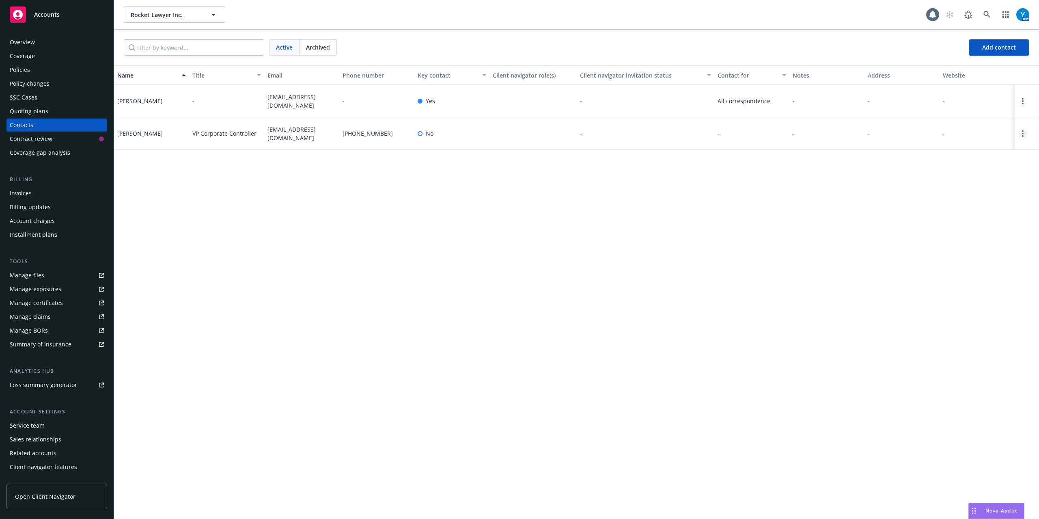
click at [1024, 134] on link "Open options" at bounding box center [1023, 134] width 10 height 10
click at [952, 107] on link "Invite to client navigator" at bounding box center [971, 104] width 92 height 16
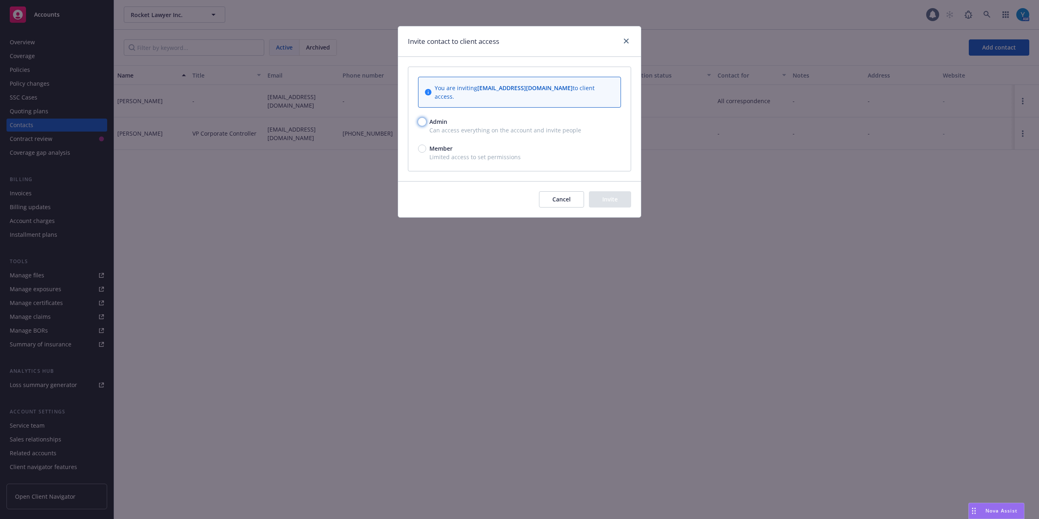
click at [423, 118] on input "Admin" at bounding box center [422, 122] width 8 height 8
radio input "true"
drag, startPoint x: 621, startPoint y: 193, endPoint x: 611, endPoint y: 194, distance: 9.7
click at [620, 193] on button "Invite" at bounding box center [610, 199] width 42 height 16
